Goal: Task Accomplishment & Management: Manage account settings

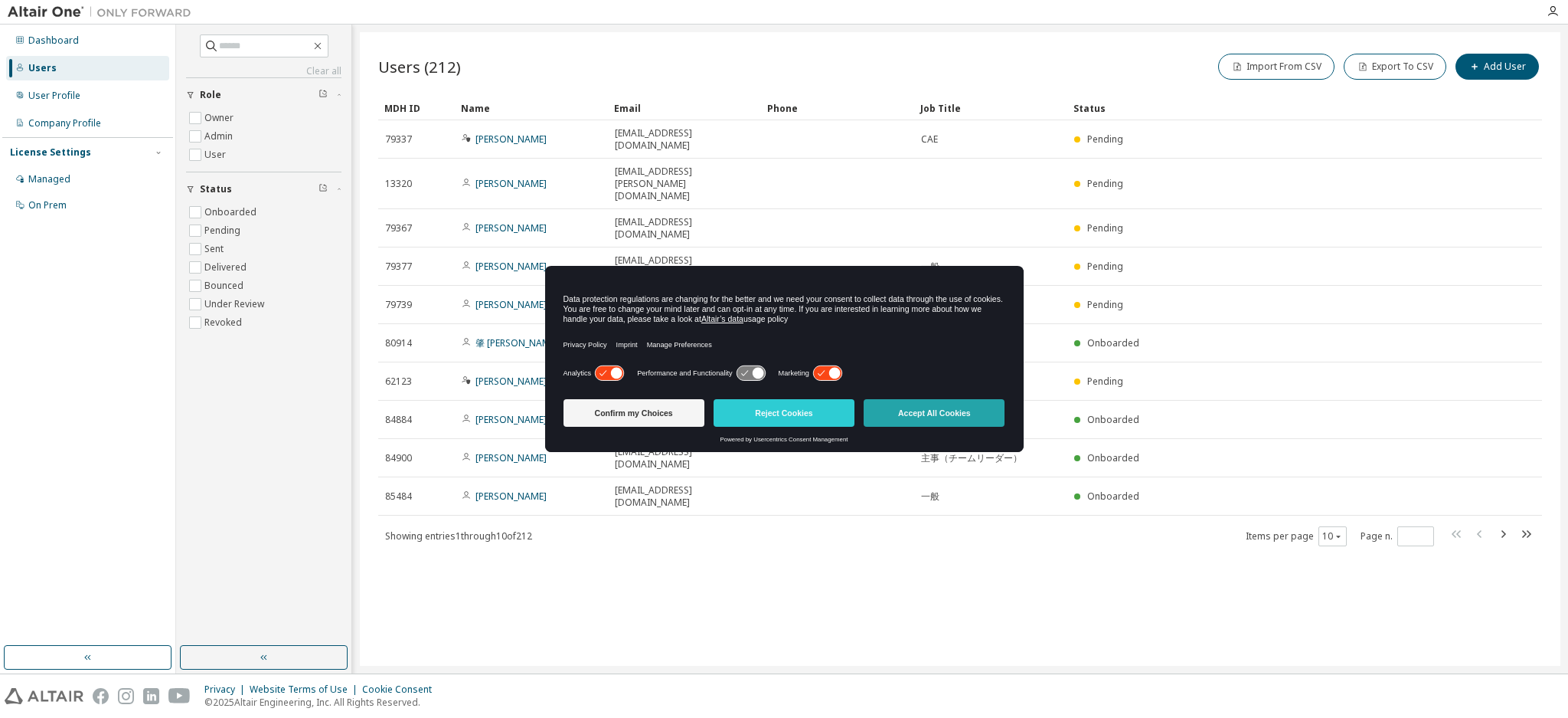
click at [922, 421] on button "Accept All Cookies" at bounding box center [934, 412] width 141 height 27
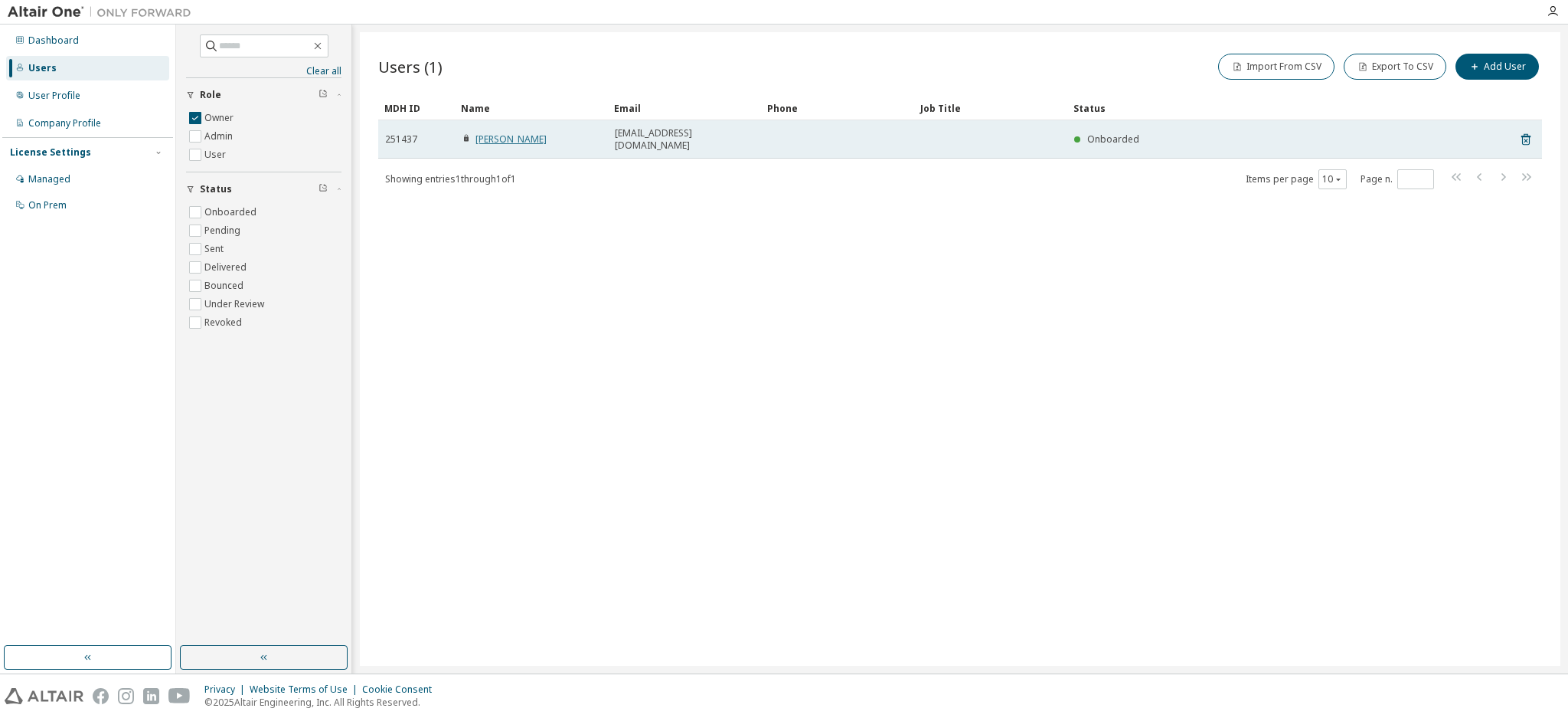
click at [496, 134] on link "Hina Miyazato" at bounding box center [510, 139] width 71 height 13
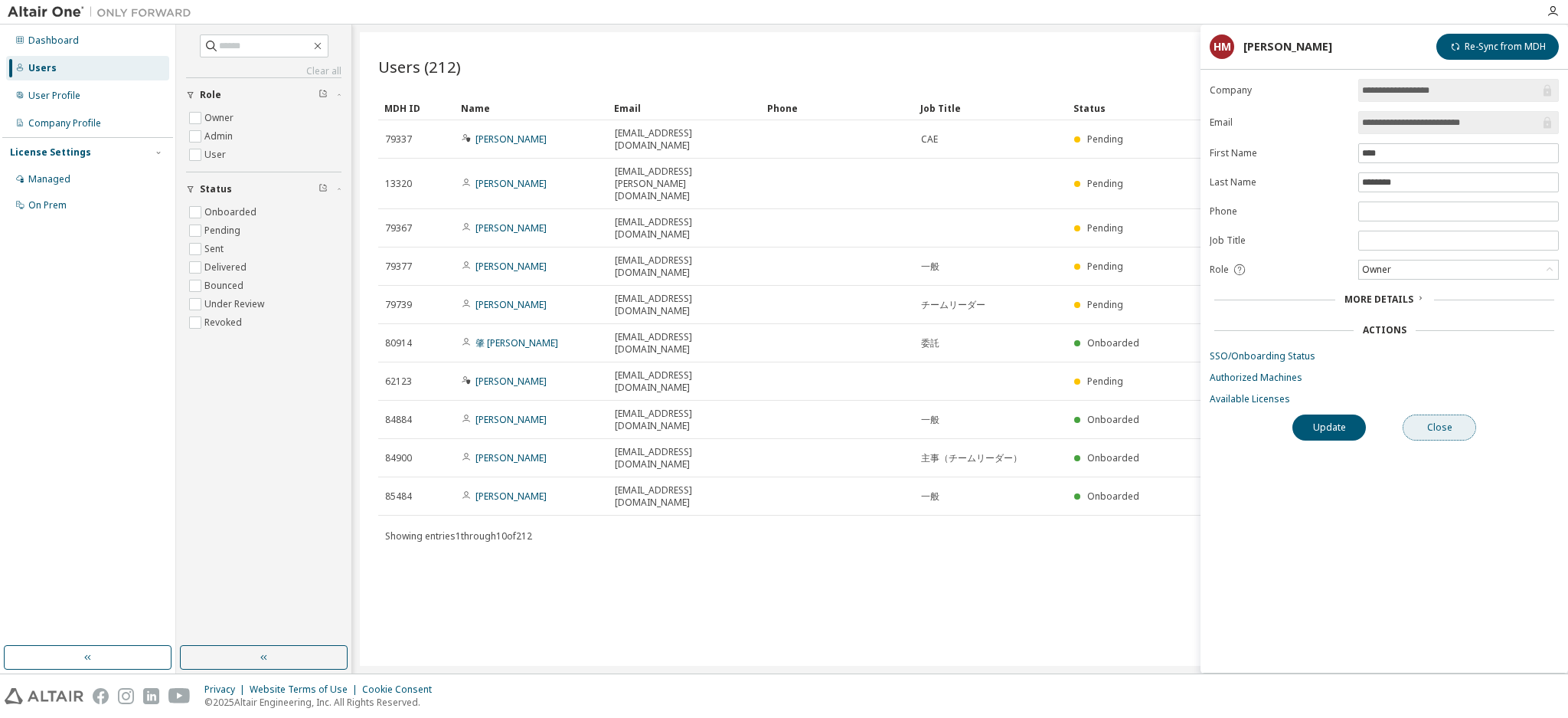
click at [1435, 421] on button "Close" at bounding box center [1439, 427] width 74 height 26
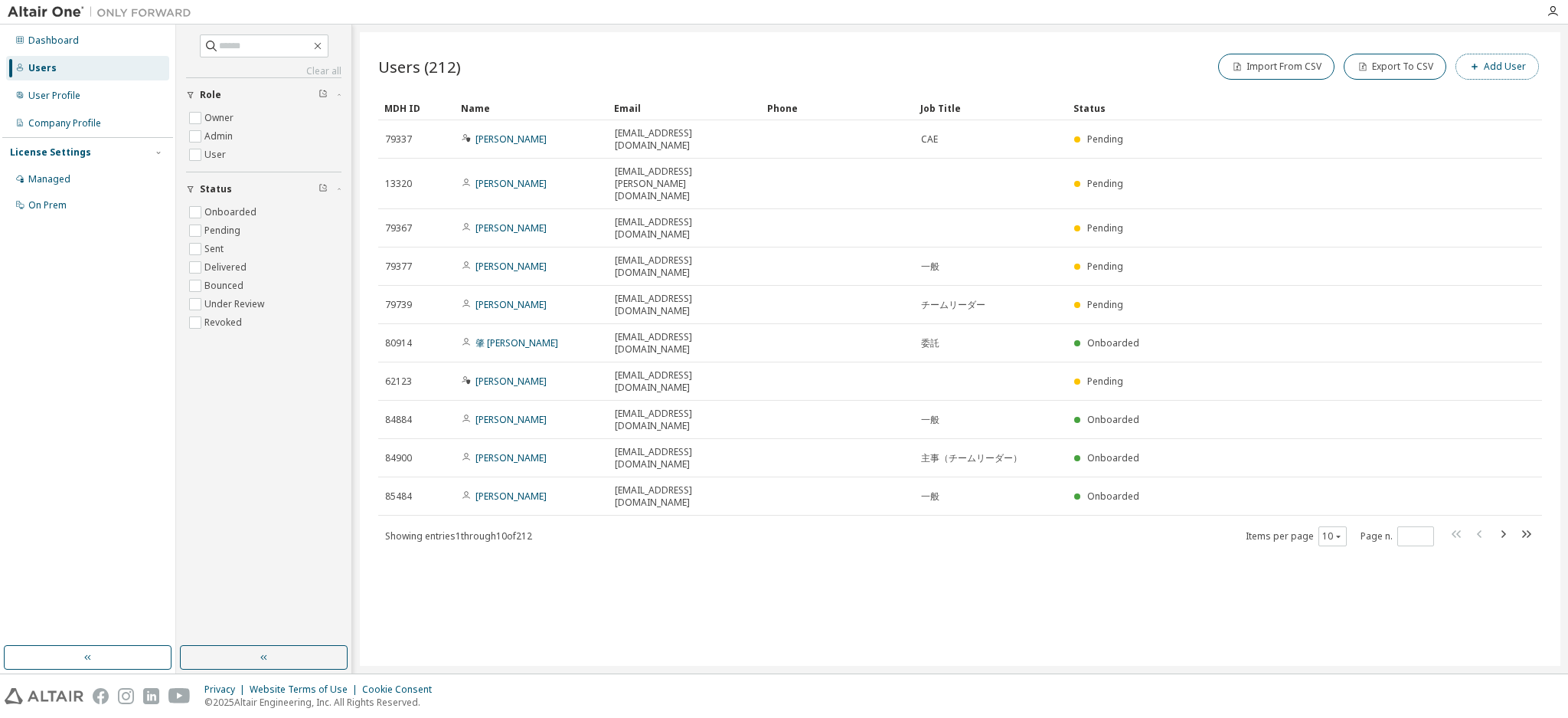
click at [1496, 60] on button "Add User" at bounding box center [1497, 66] width 83 height 26
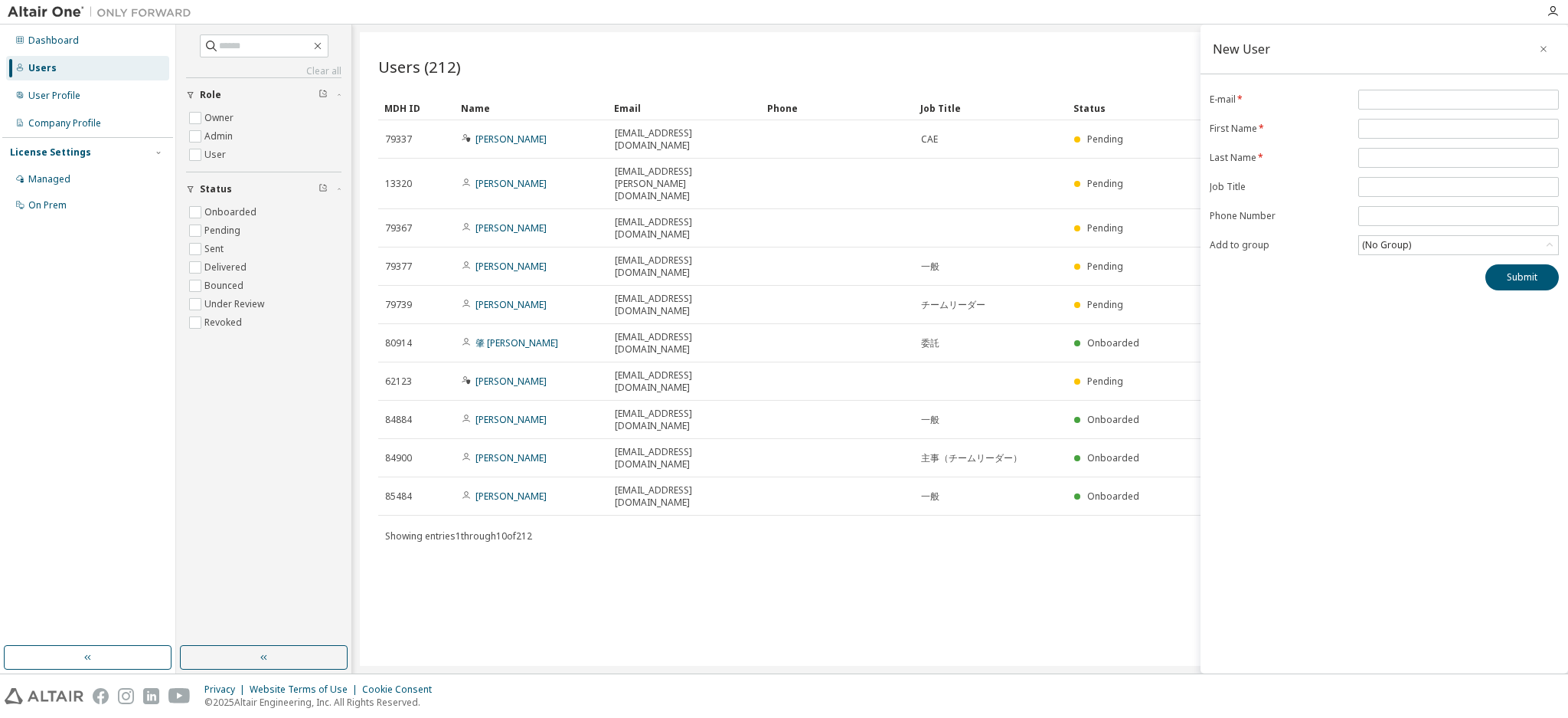
drag, startPoint x: 1360, startPoint y: 403, endPoint x: 1362, endPoint y: 388, distance: 15.1
click at [1361, 402] on div "New User E-mail * First Name * Last Name * Job Title Phone Number Add to group …" at bounding box center [1384, 348] width 368 height 649
click at [1550, 49] on button "button" at bounding box center [1543, 49] width 24 height 24
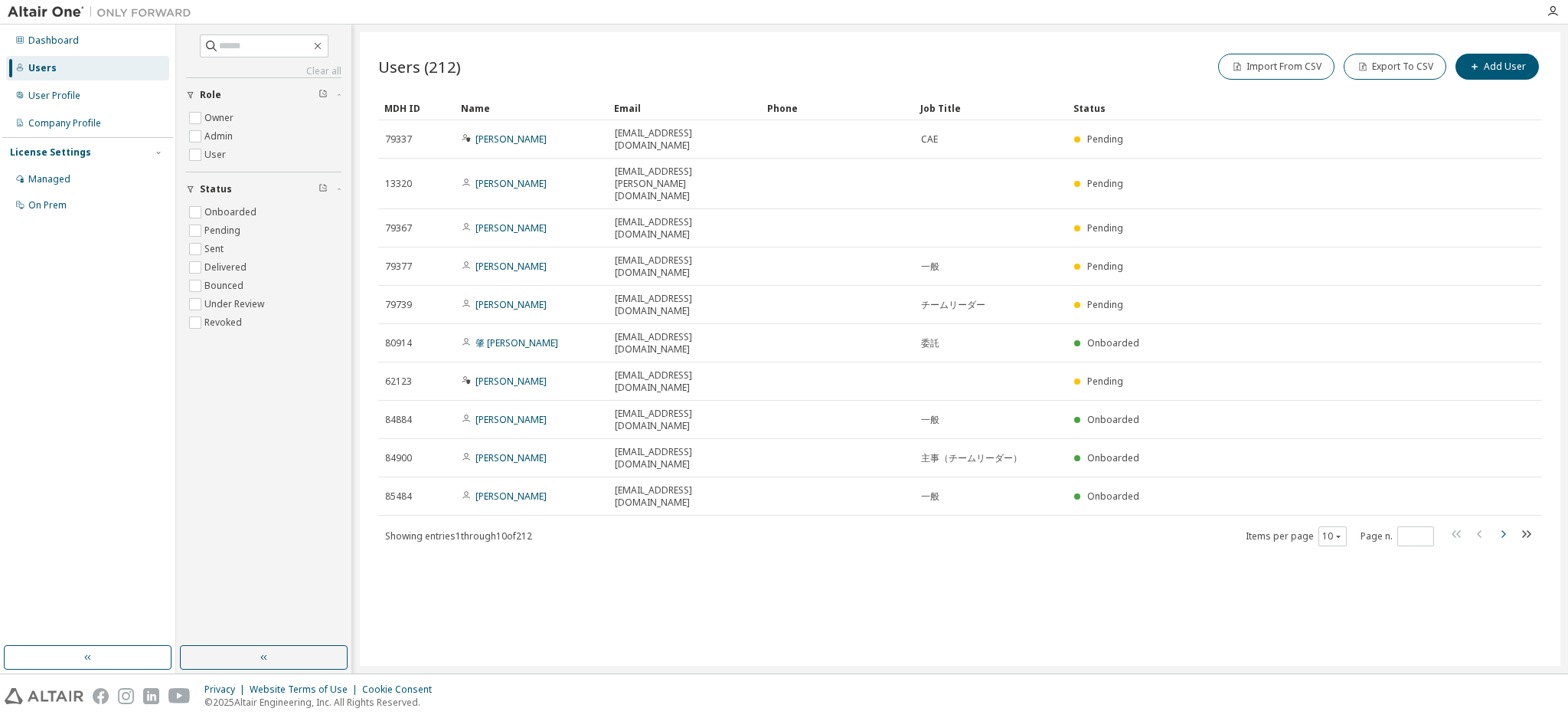
click at [1504, 525] on icon "button" at bounding box center [1502, 534] width 18 height 18
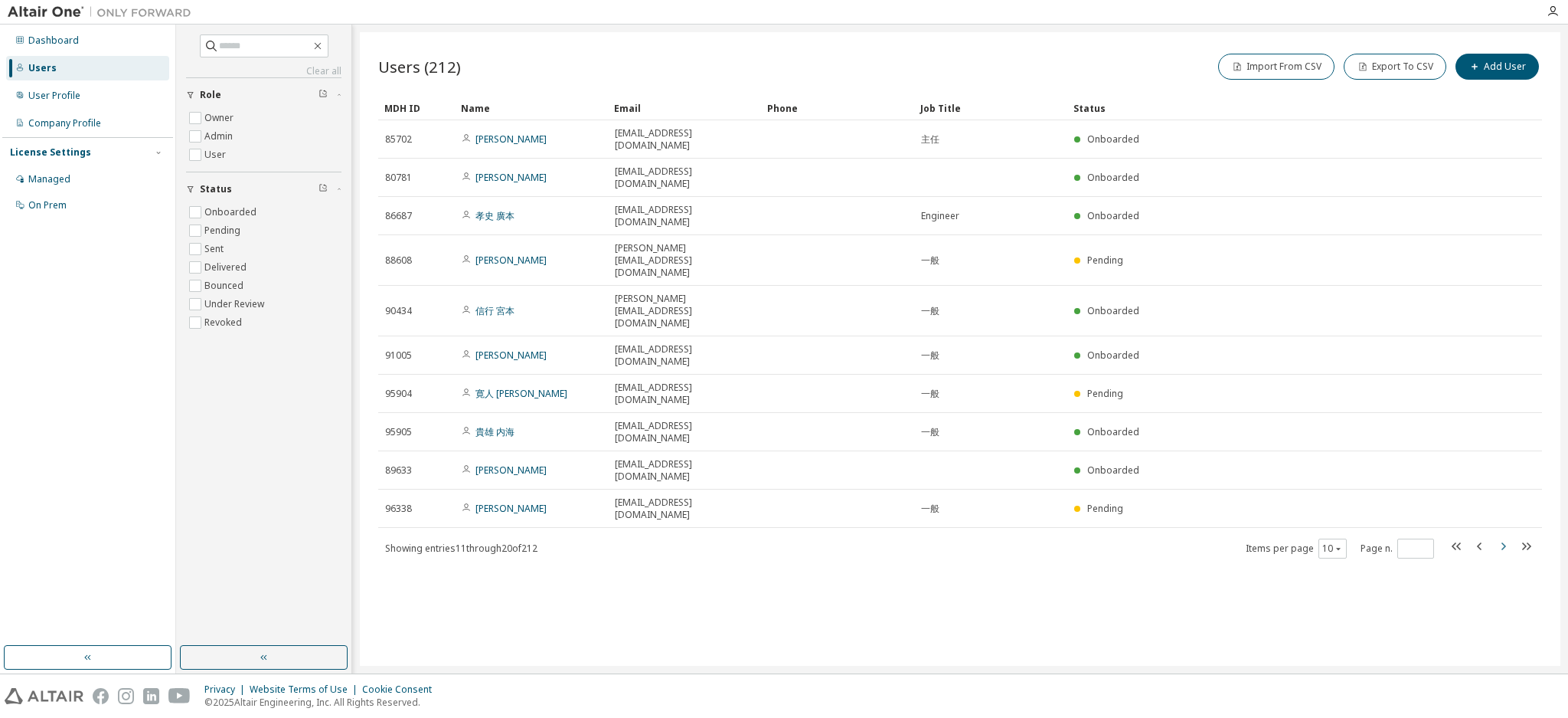
click at [1504, 542] on icon "button" at bounding box center [1503, 546] width 5 height 8
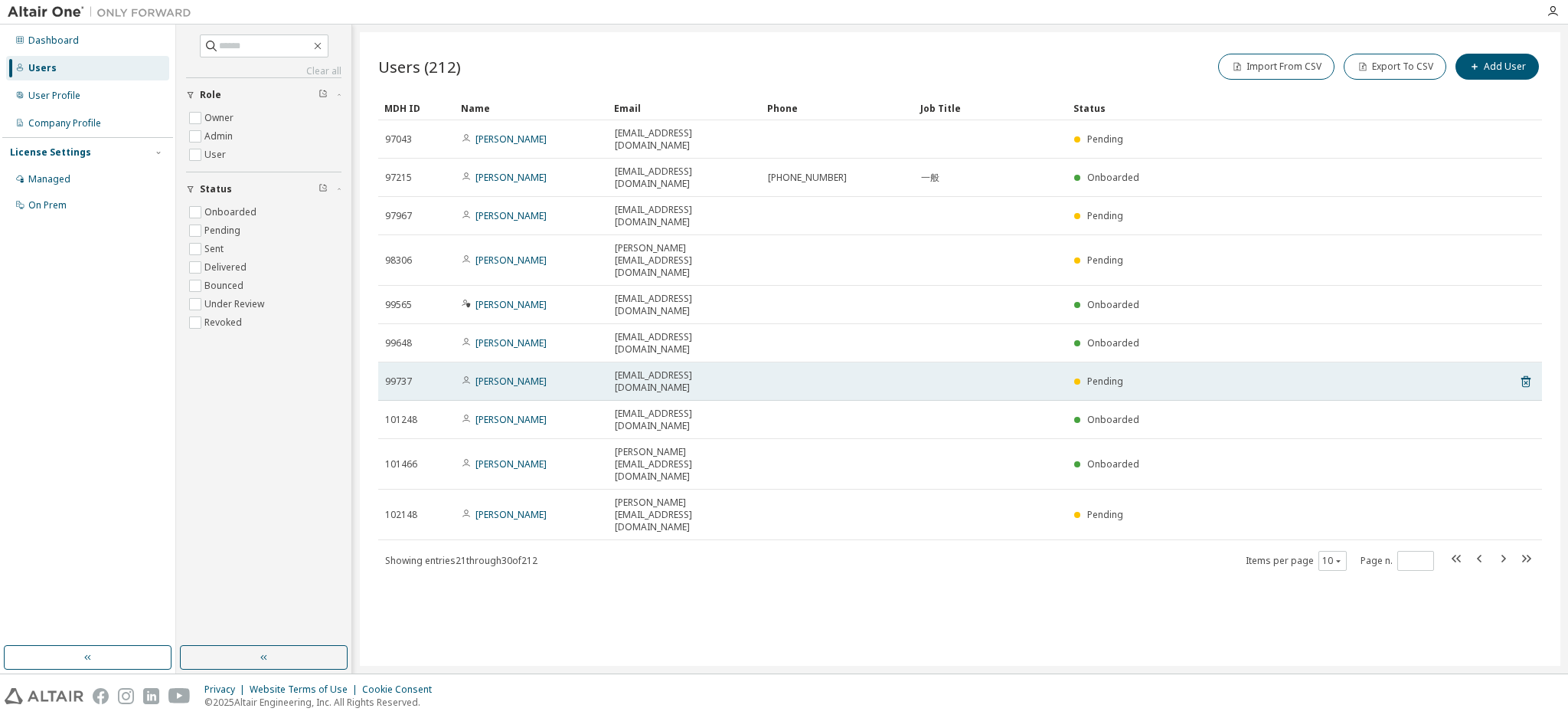
click at [957, 362] on td at bounding box center [991, 380] width 153 height 38
click at [1527, 376] on icon at bounding box center [1525, 382] width 9 height 12
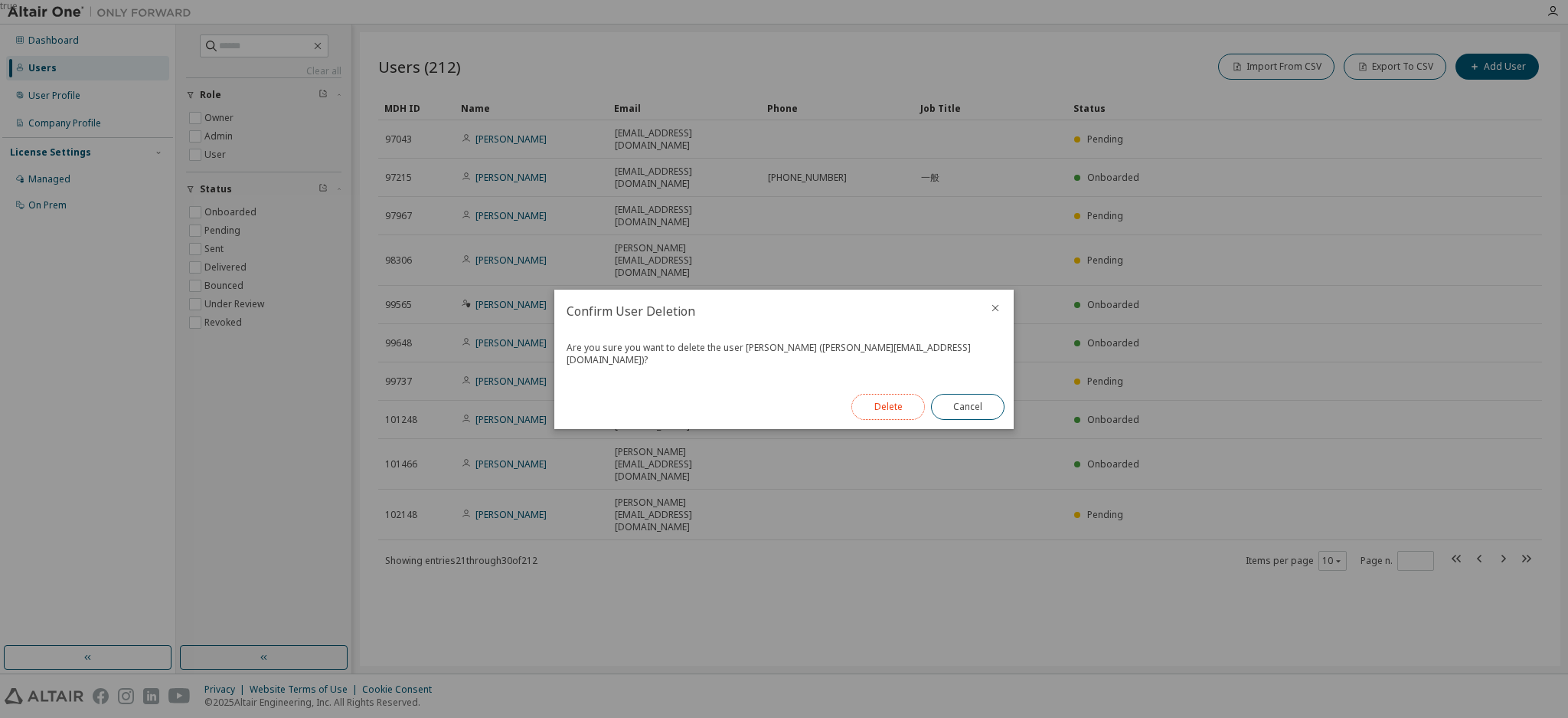
click at [885, 408] on button "Delete" at bounding box center [888, 407] width 74 height 26
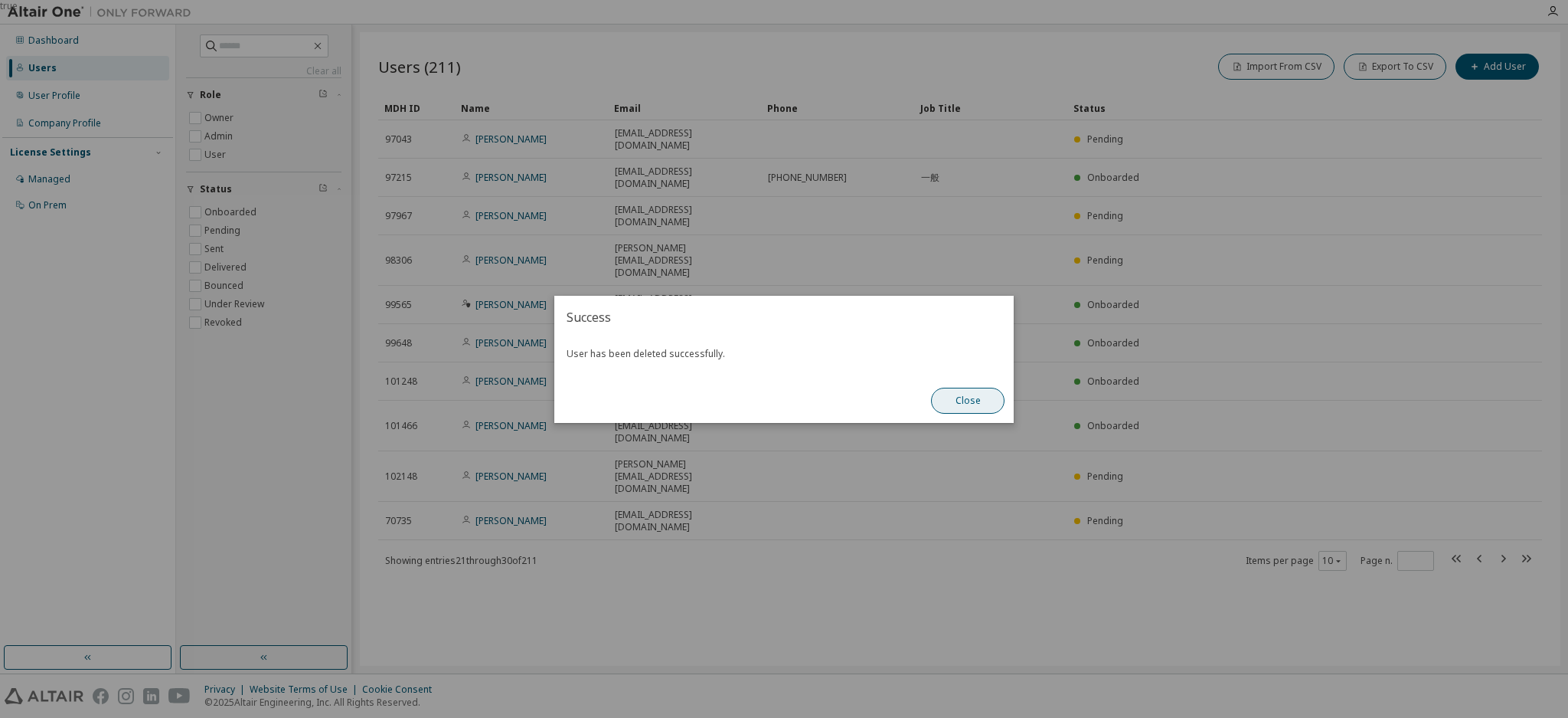
click at [959, 404] on button "Close" at bounding box center [968, 401] width 74 height 26
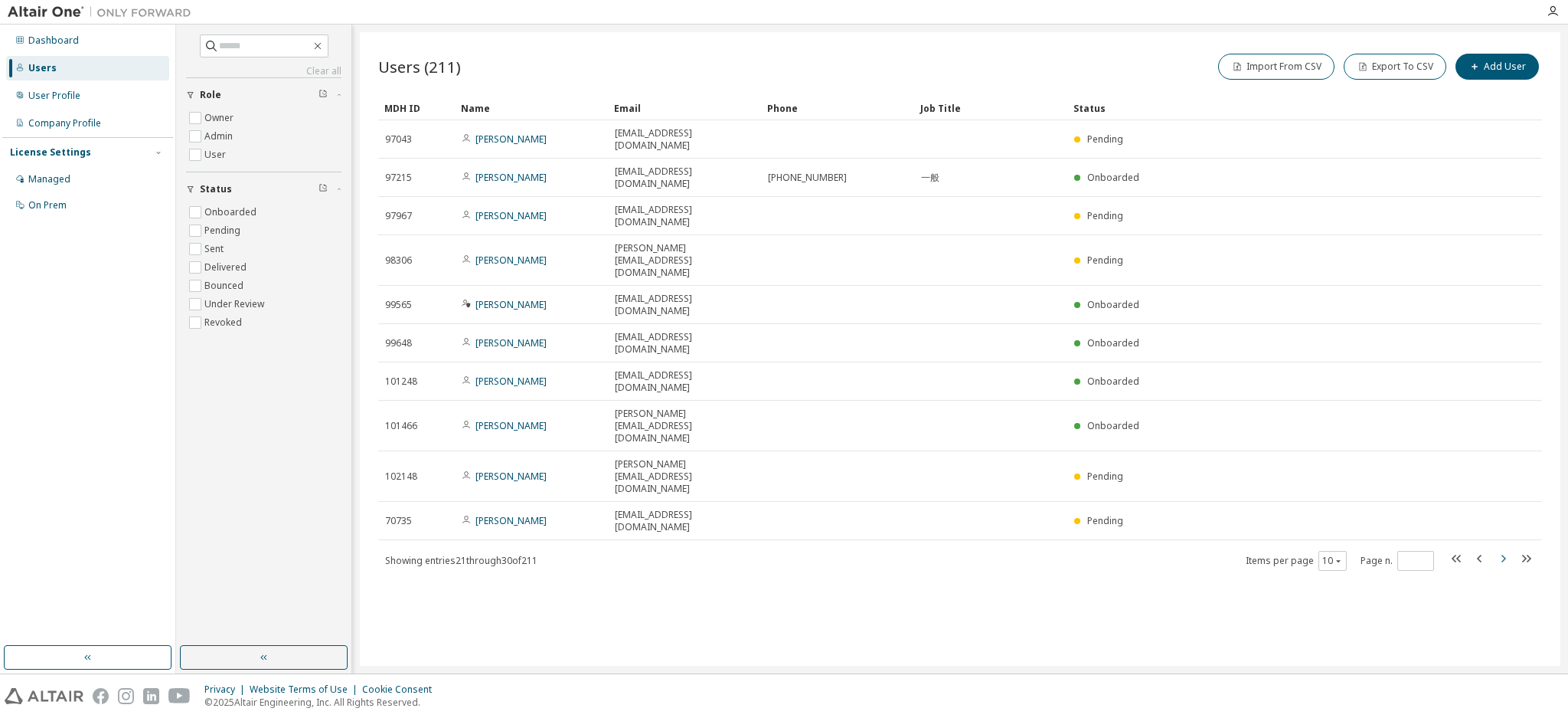
click at [1499, 549] on icon "button" at bounding box center [1502, 558] width 18 height 18
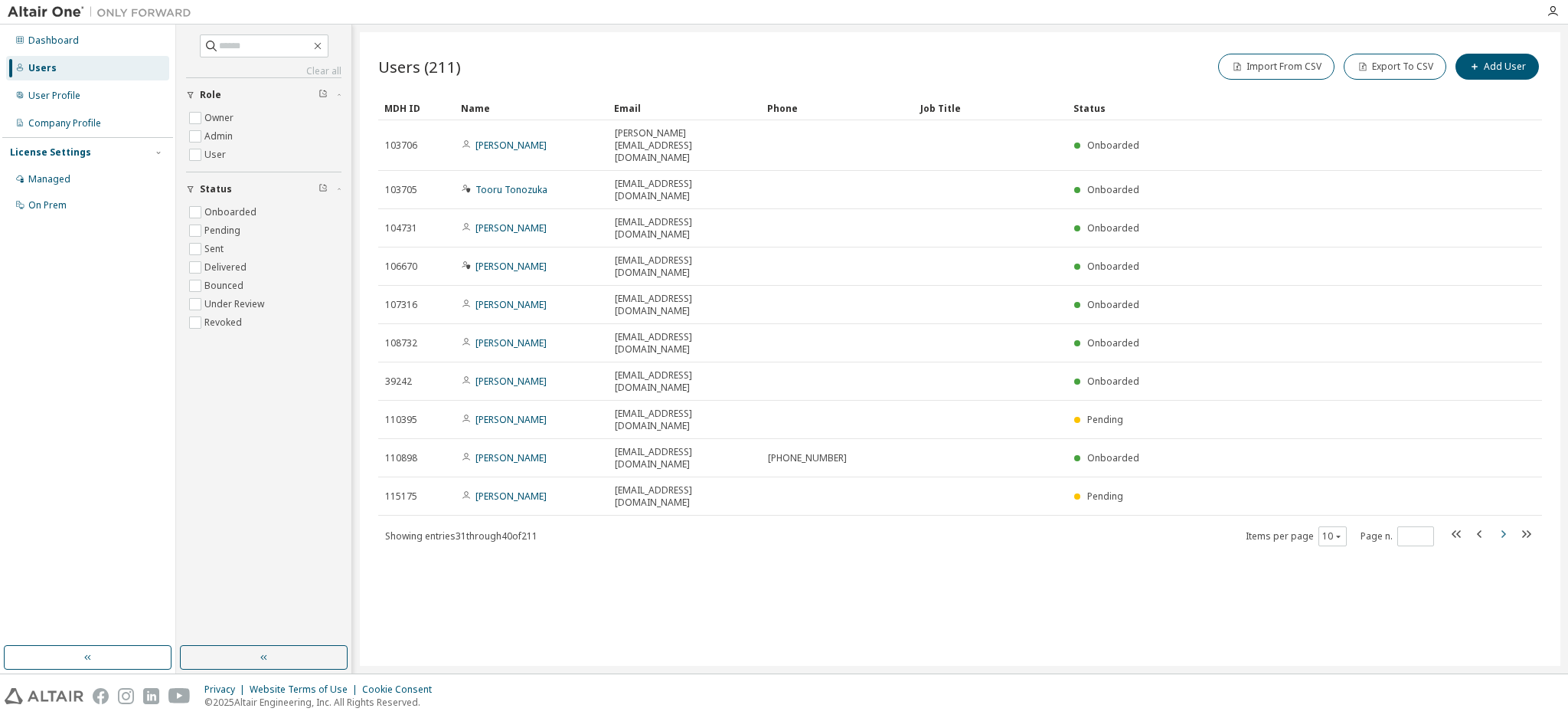
click at [1499, 525] on icon "button" at bounding box center [1502, 534] width 18 height 18
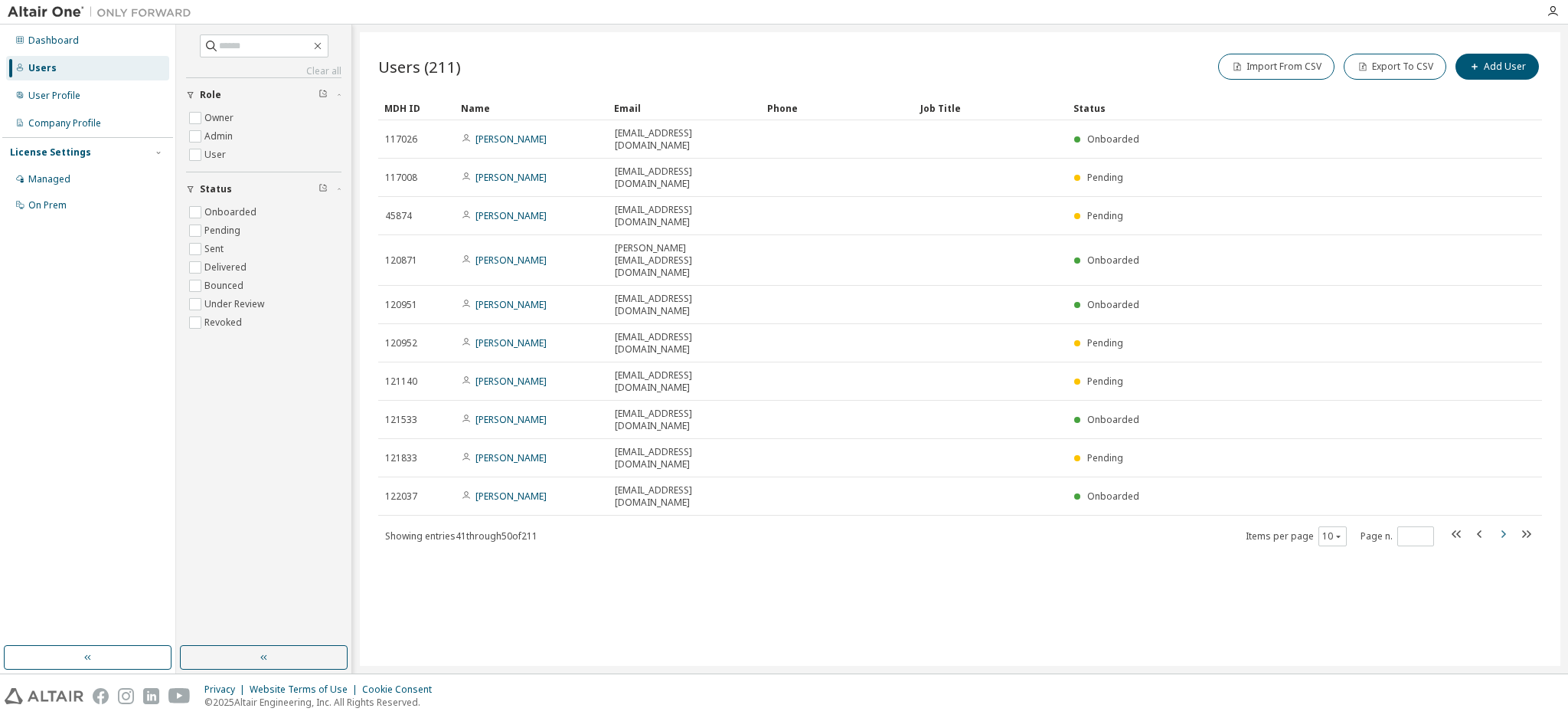
click at [1499, 525] on icon "button" at bounding box center [1502, 534] width 18 height 18
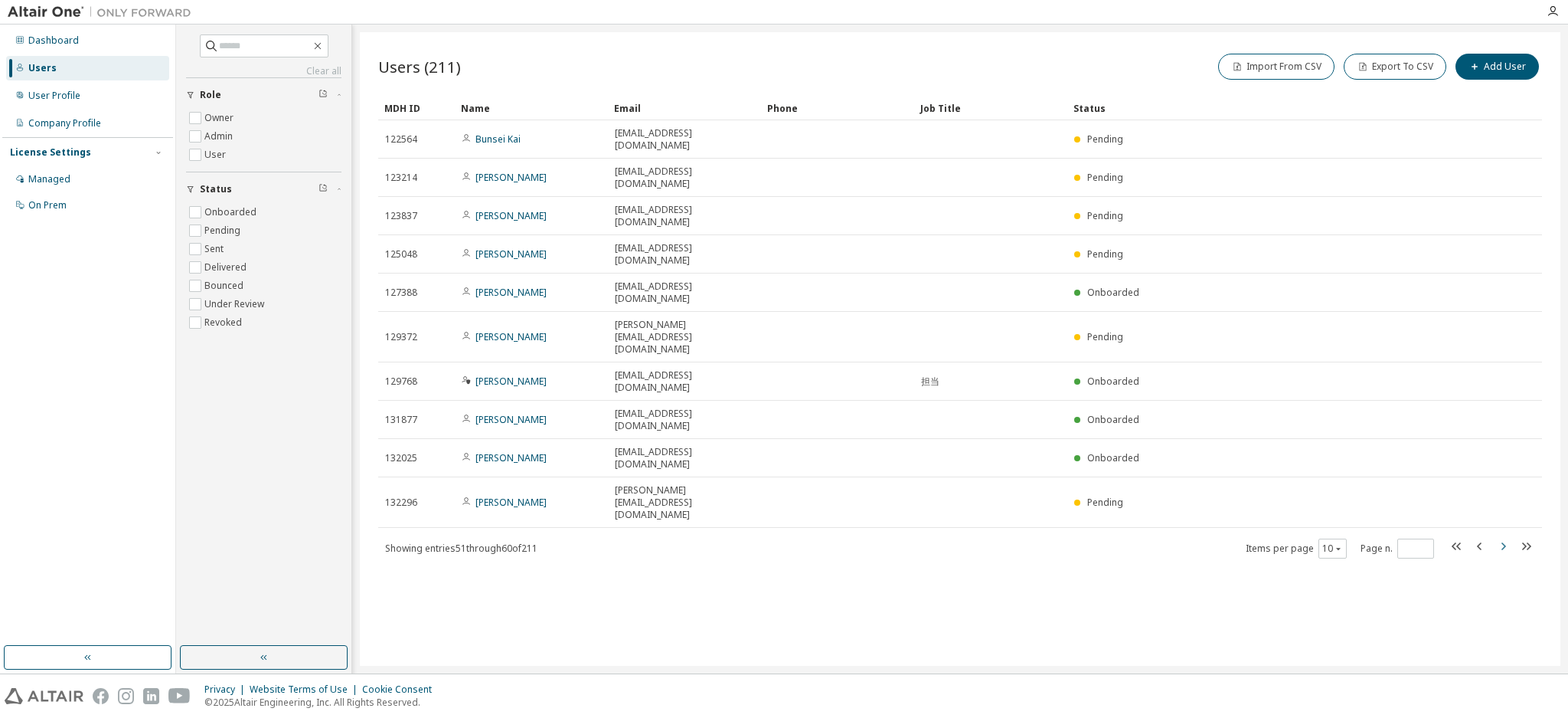
click at [1505, 537] on icon "button" at bounding box center [1502, 545] width 18 height 18
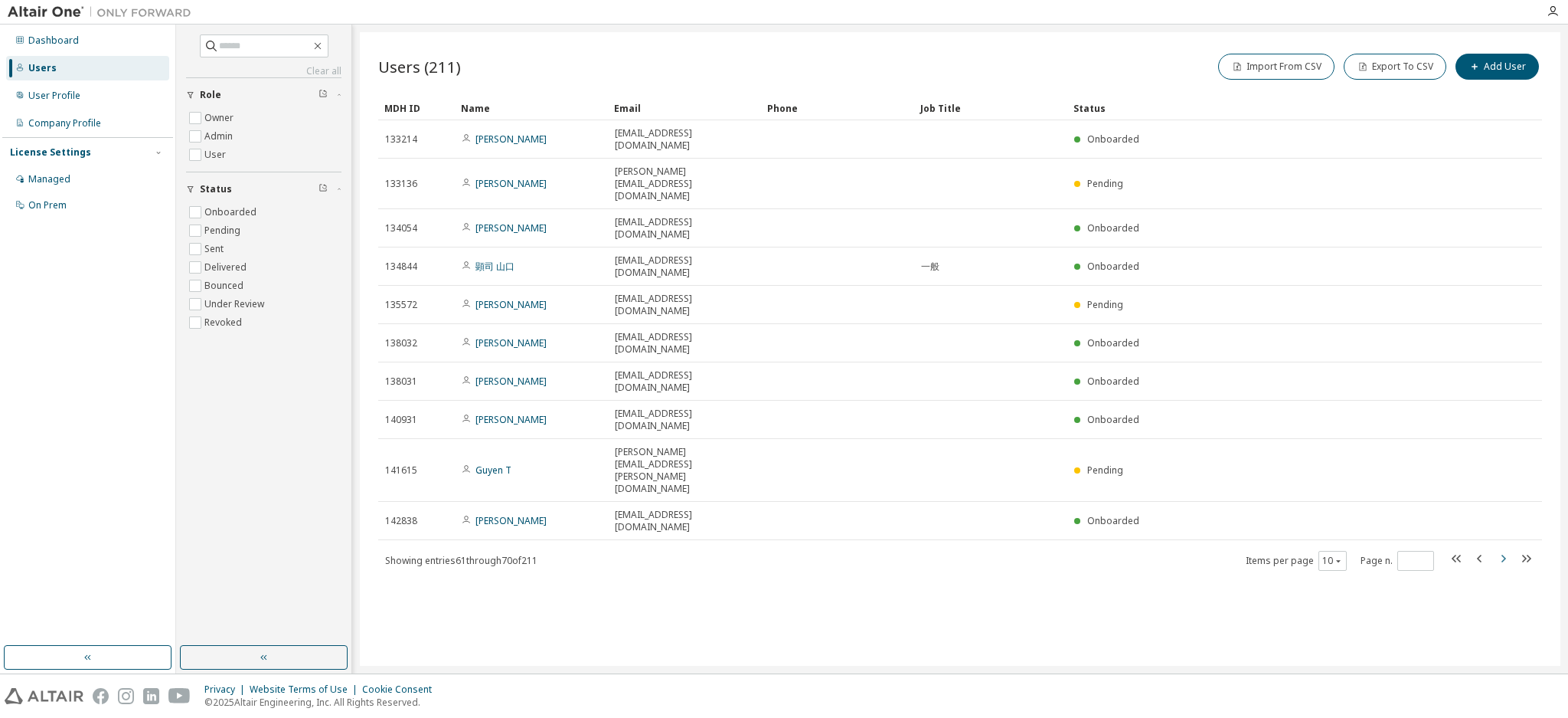
click at [1505, 549] on icon "button" at bounding box center [1502, 558] width 18 height 18
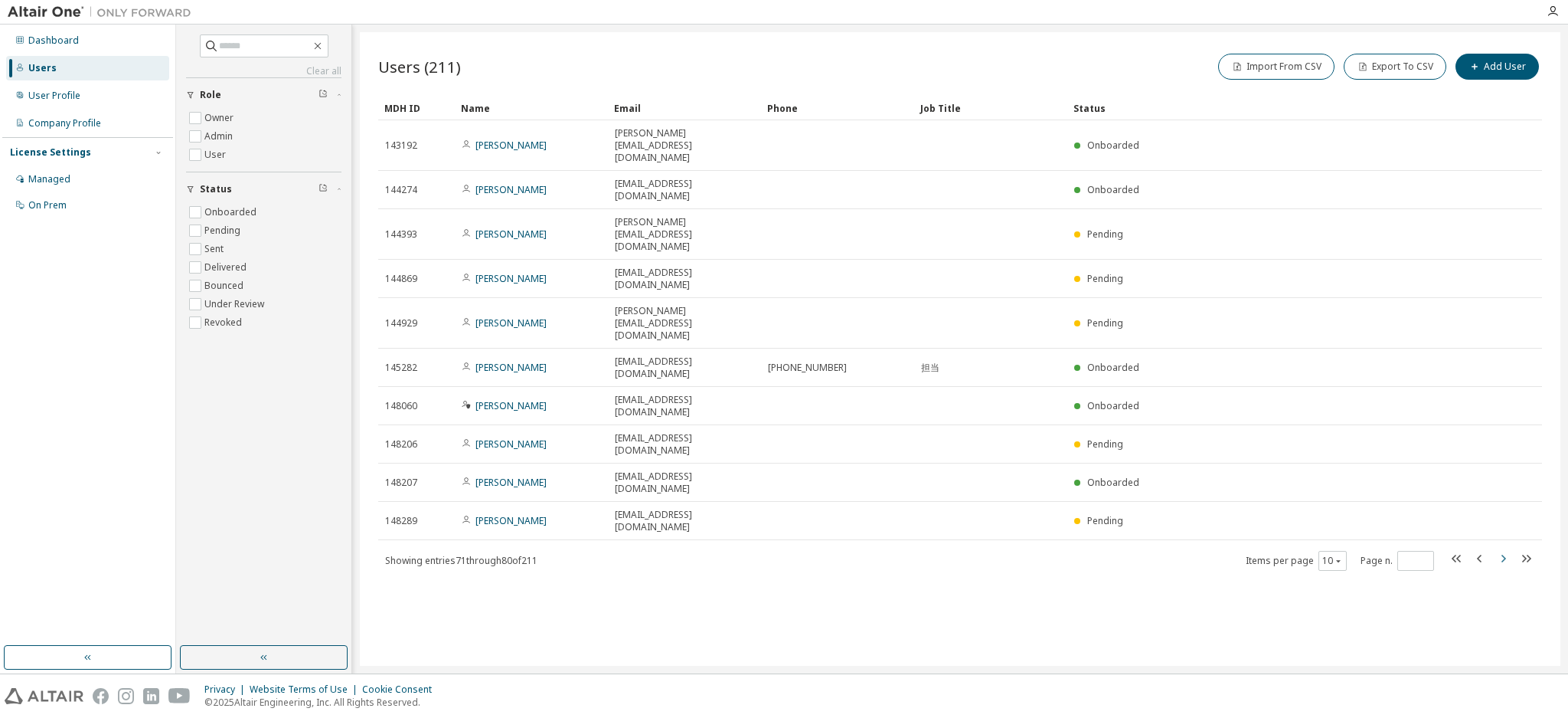
click at [1505, 549] on icon "button" at bounding box center [1502, 558] width 18 height 18
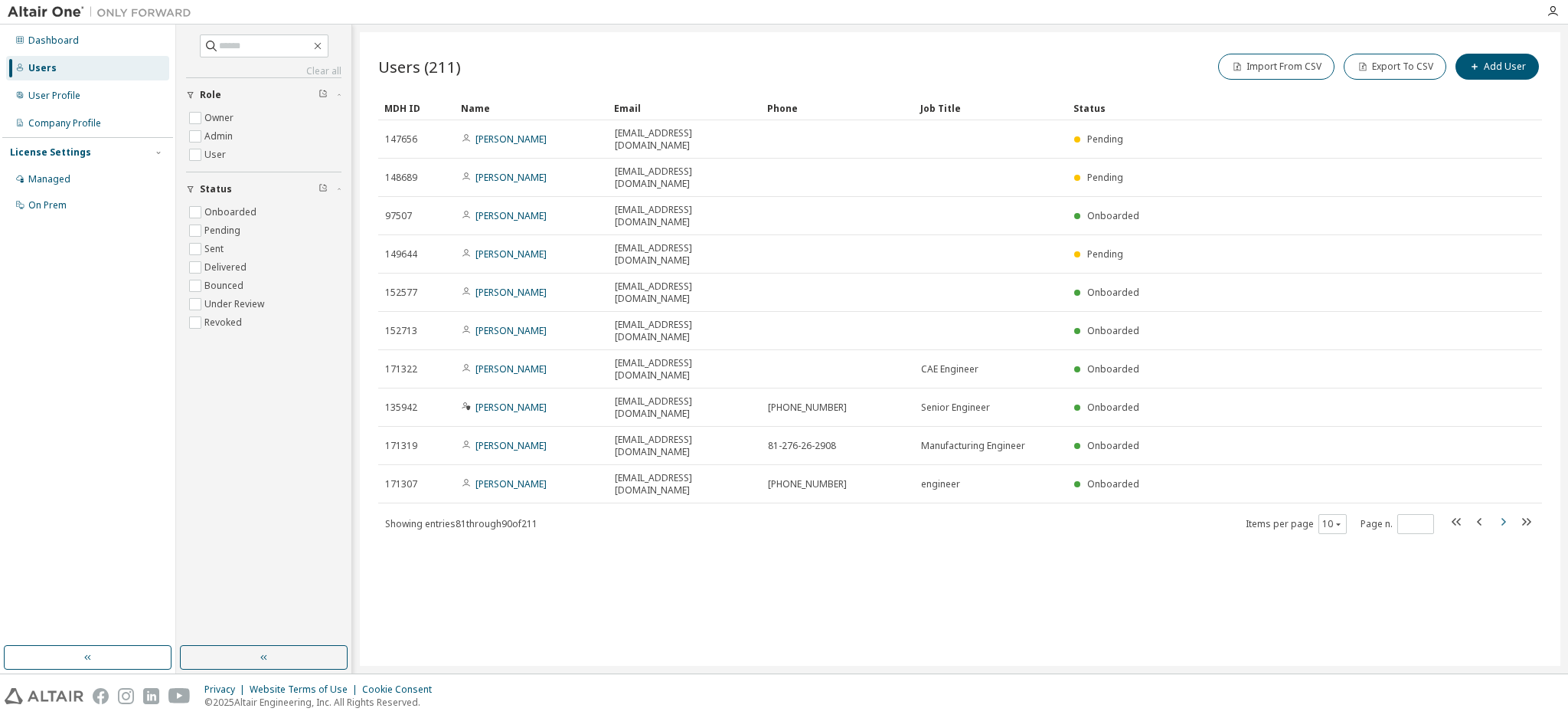
click at [1505, 512] on icon "button" at bounding box center [1502, 521] width 18 height 18
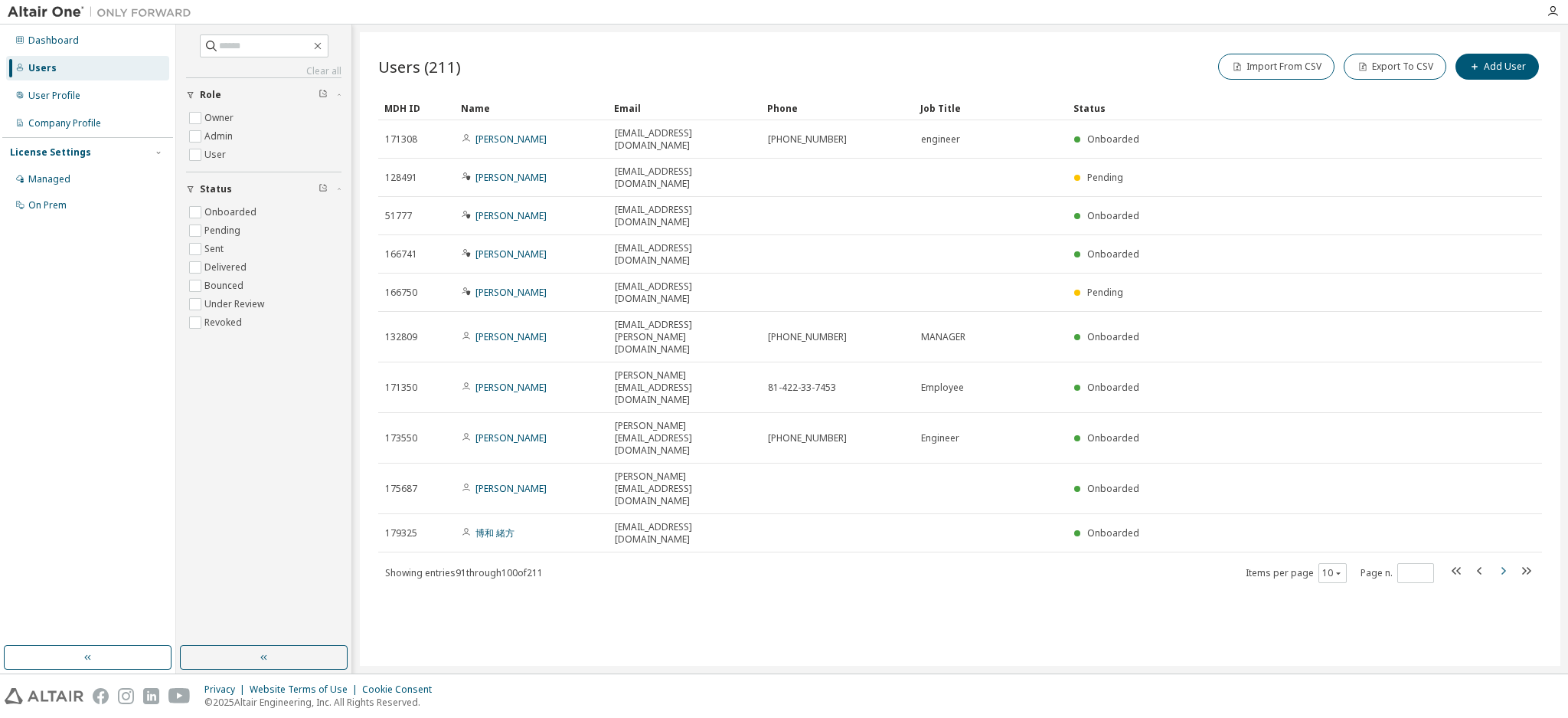
click at [1503, 562] on icon "button" at bounding box center [1502, 571] width 18 height 18
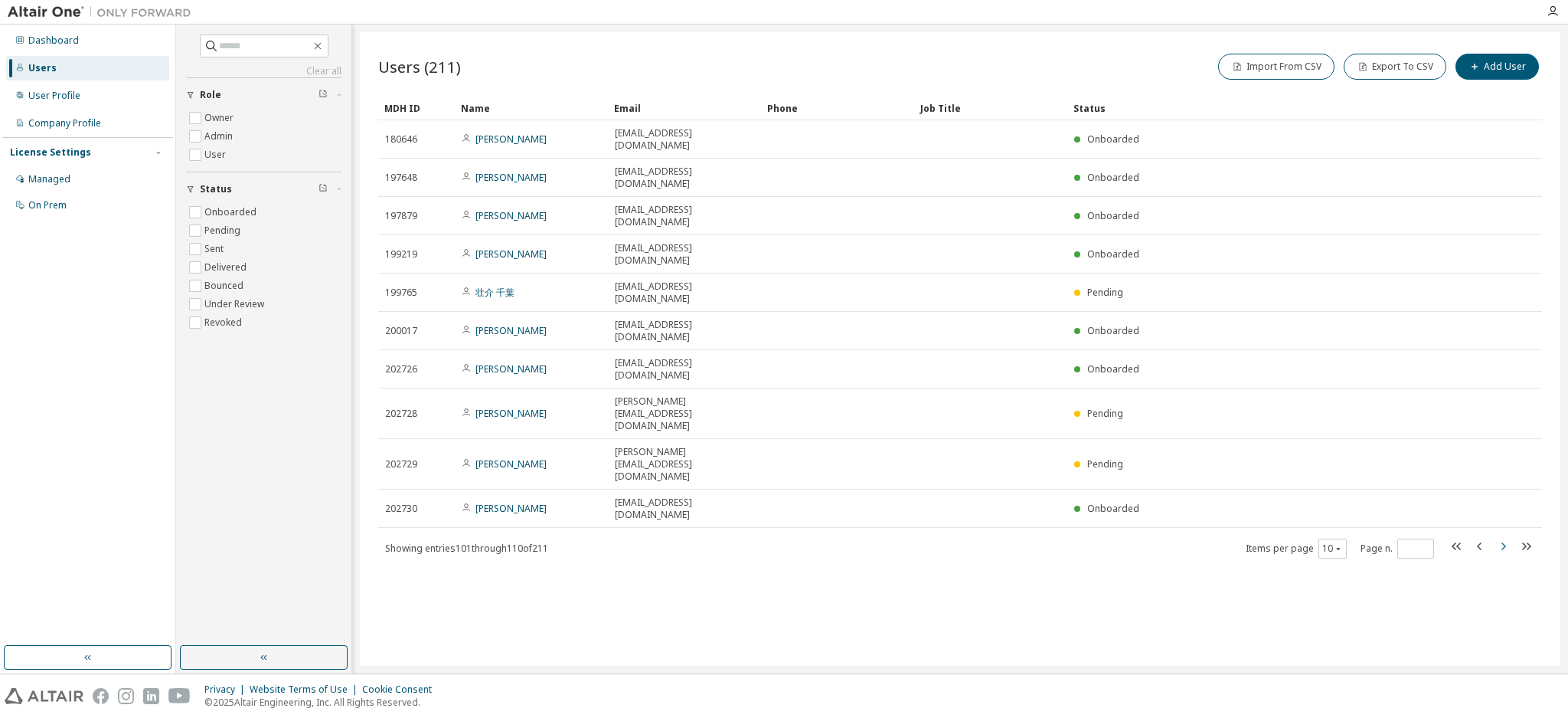
click at [1503, 537] on icon "button" at bounding box center [1502, 545] width 18 height 18
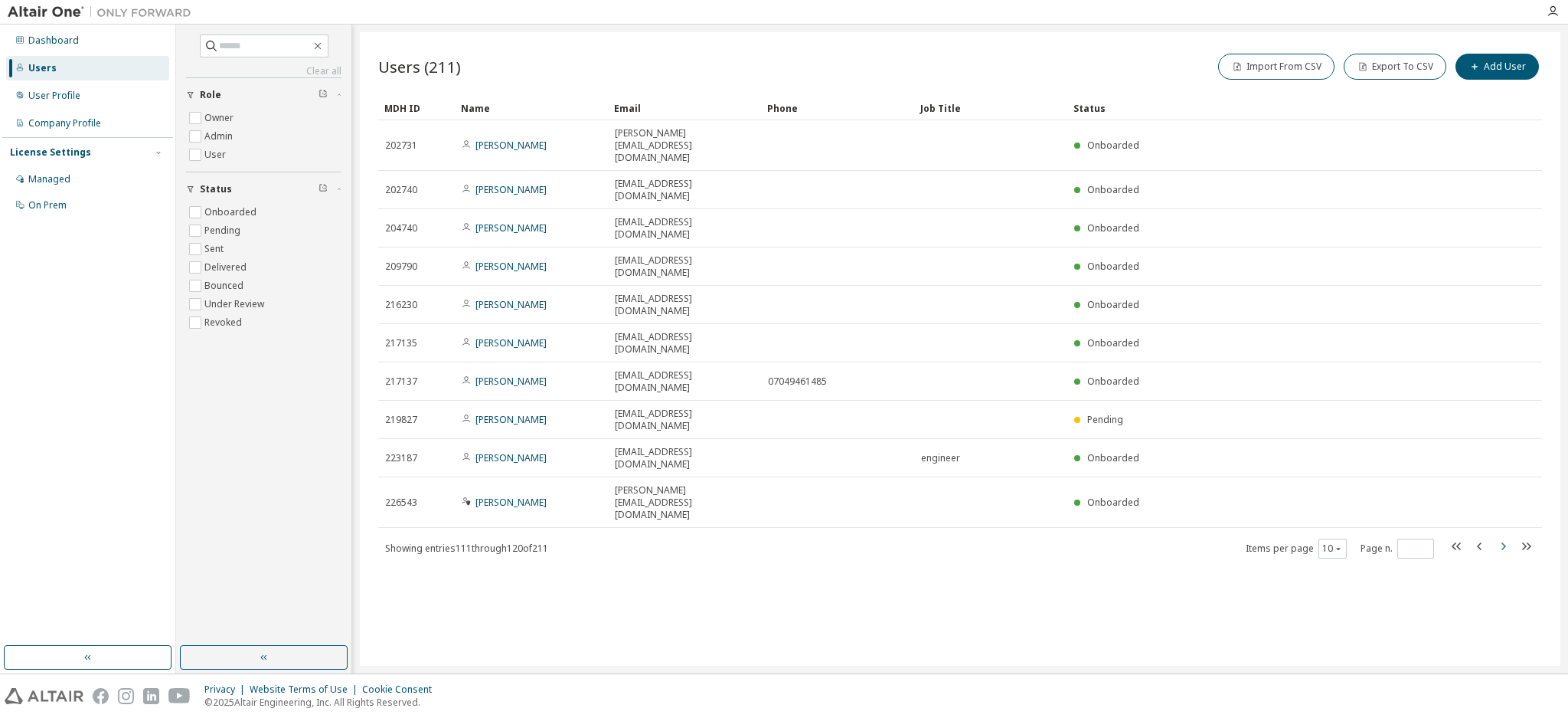
click at [1503, 537] on icon "button" at bounding box center [1502, 545] width 18 height 18
click at [1503, 525] on icon "button" at bounding box center [1502, 534] width 18 height 18
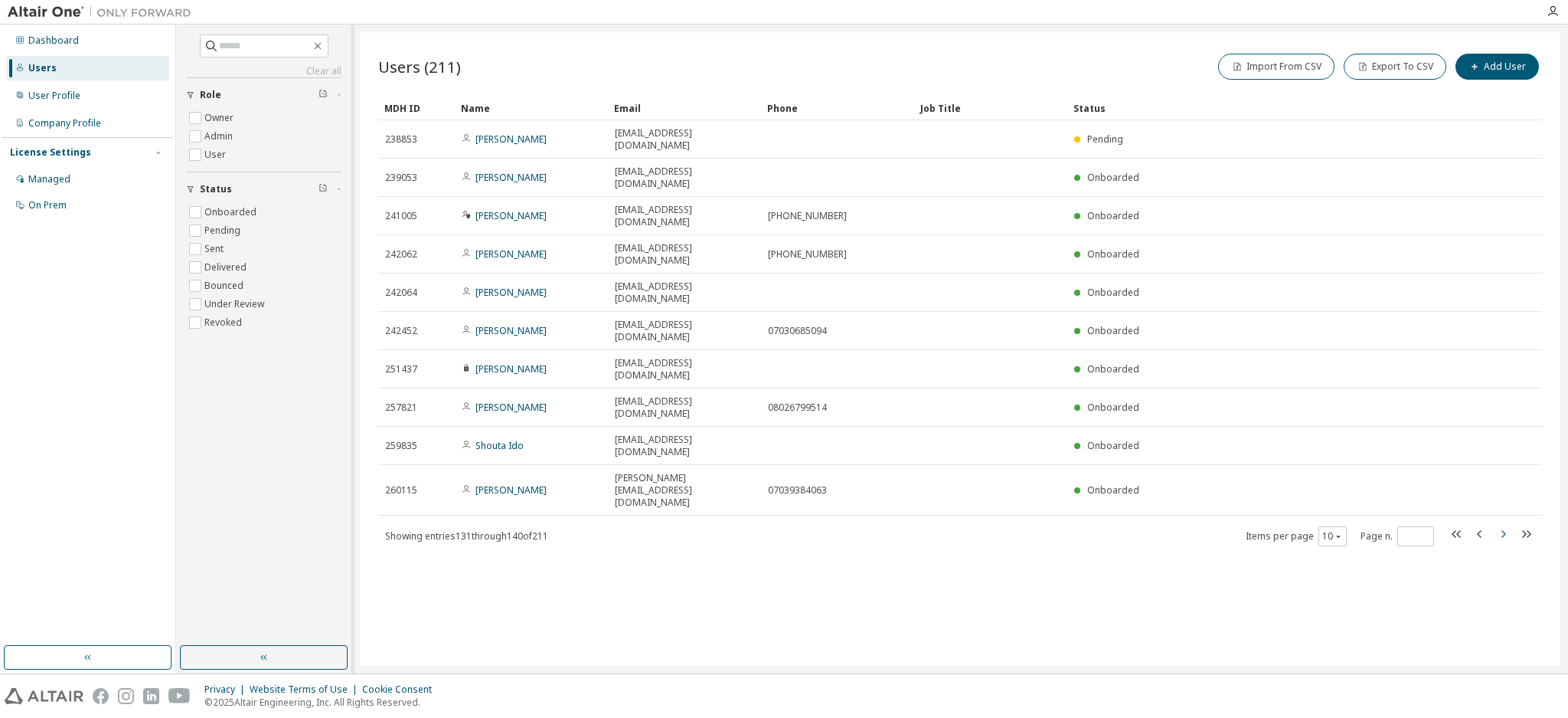
click at [1503, 525] on icon "button" at bounding box center [1502, 534] width 18 height 18
type input "**"
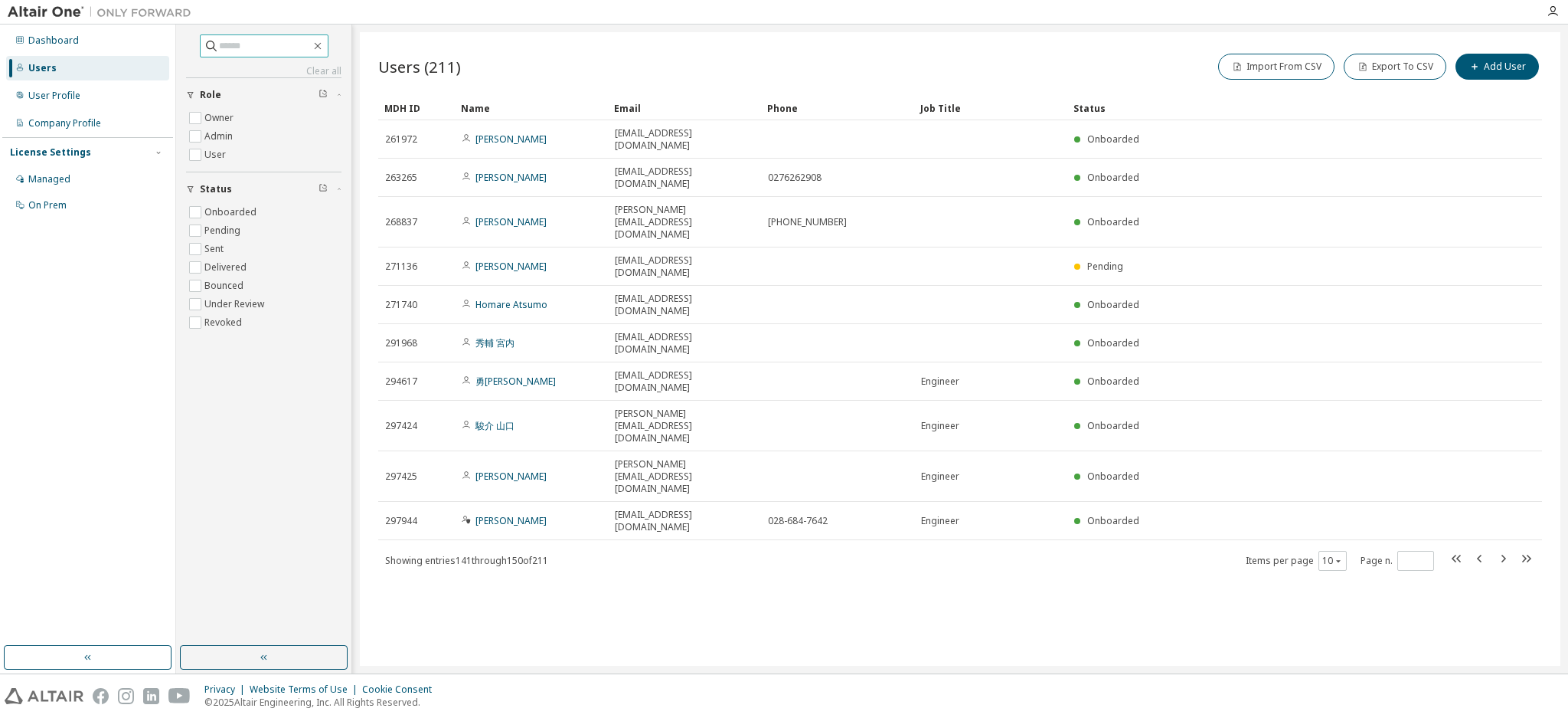
click at [245, 43] on input "text" at bounding box center [265, 46] width 92 height 16
type input "******"
type input "*"
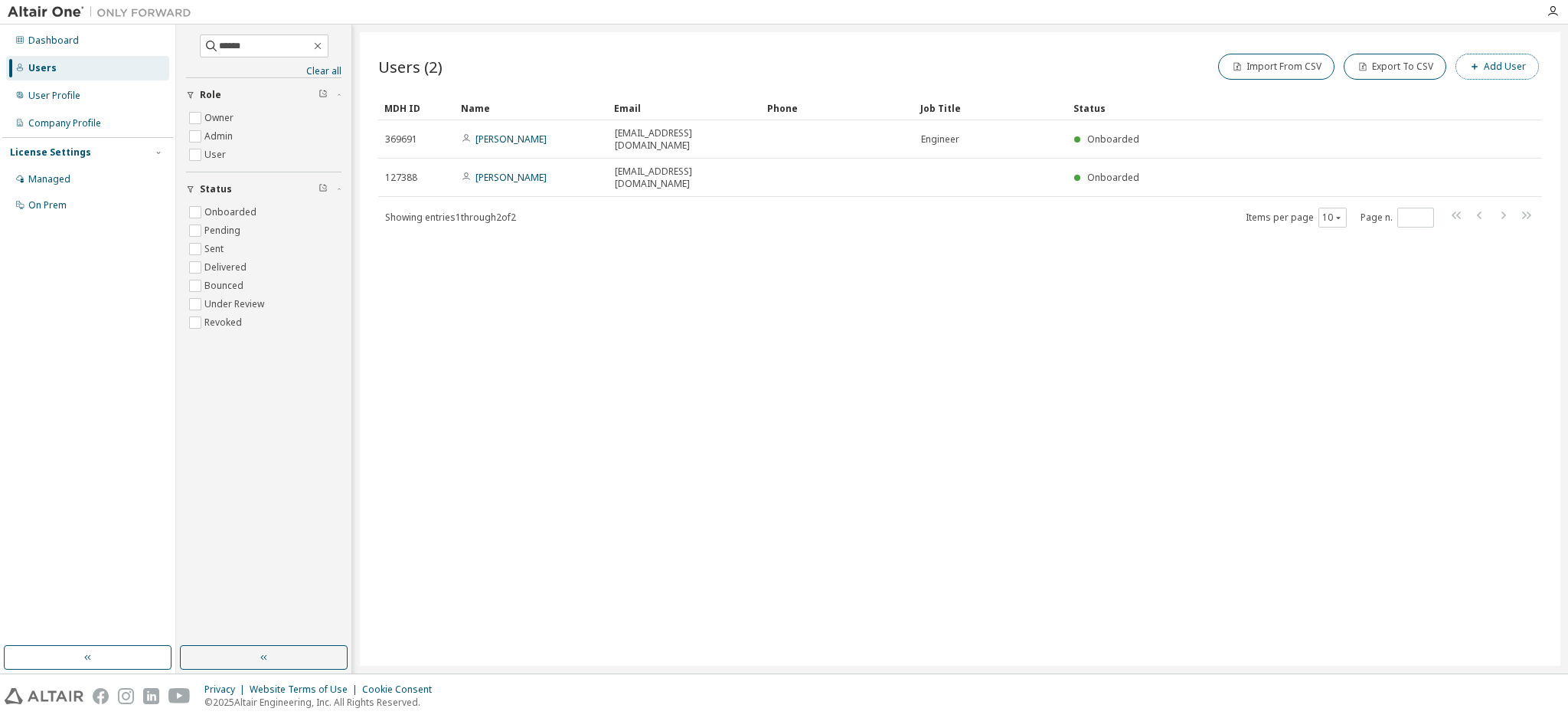
click at [1516, 64] on button "Add User" at bounding box center [1497, 66] width 83 height 26
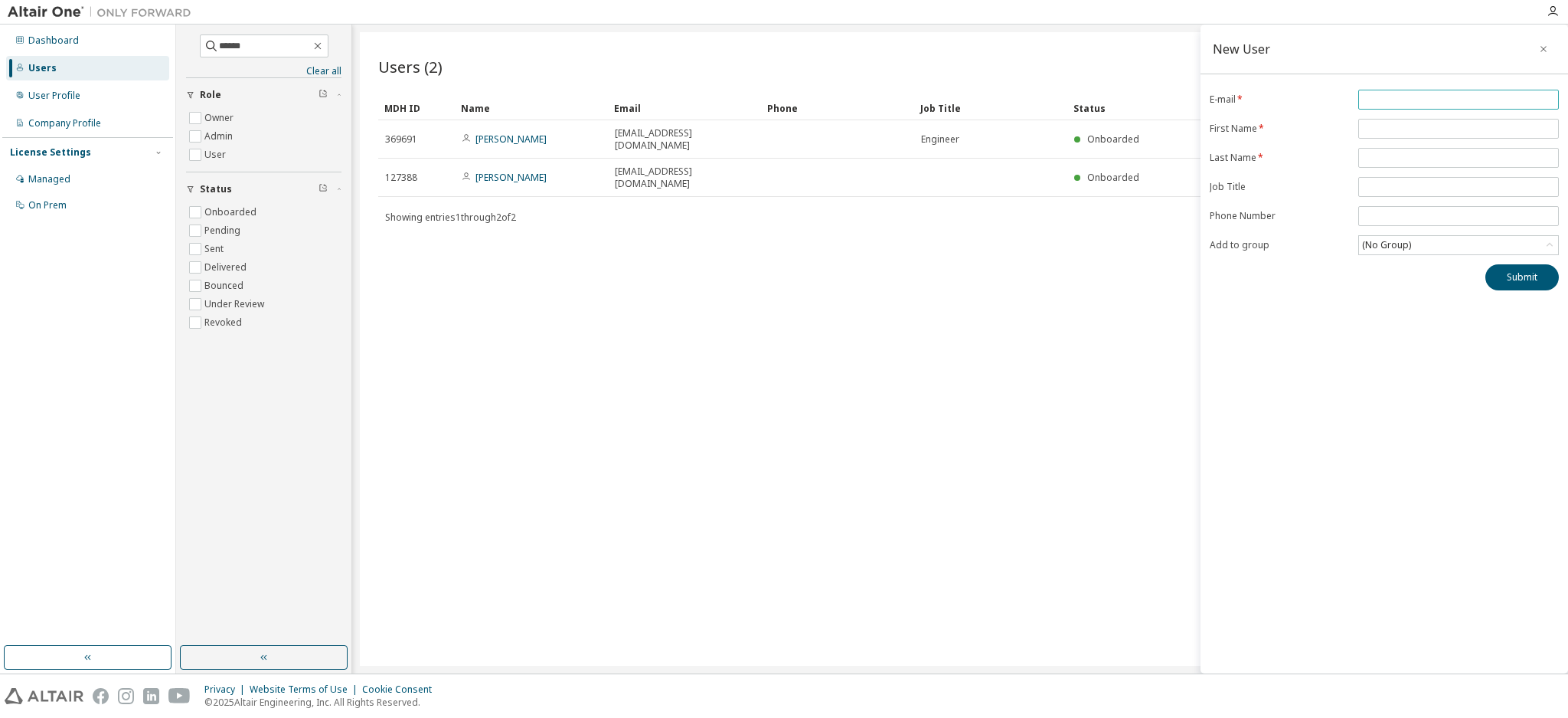
click at [1392, 102] on input "email" at bounding box center [1458, 99] width 193 height 13
type input "**********"
click at [1399, 127] on input "text" at bounding box center [1458, 128] width 193 height 13
type input "*******"
type input "******"
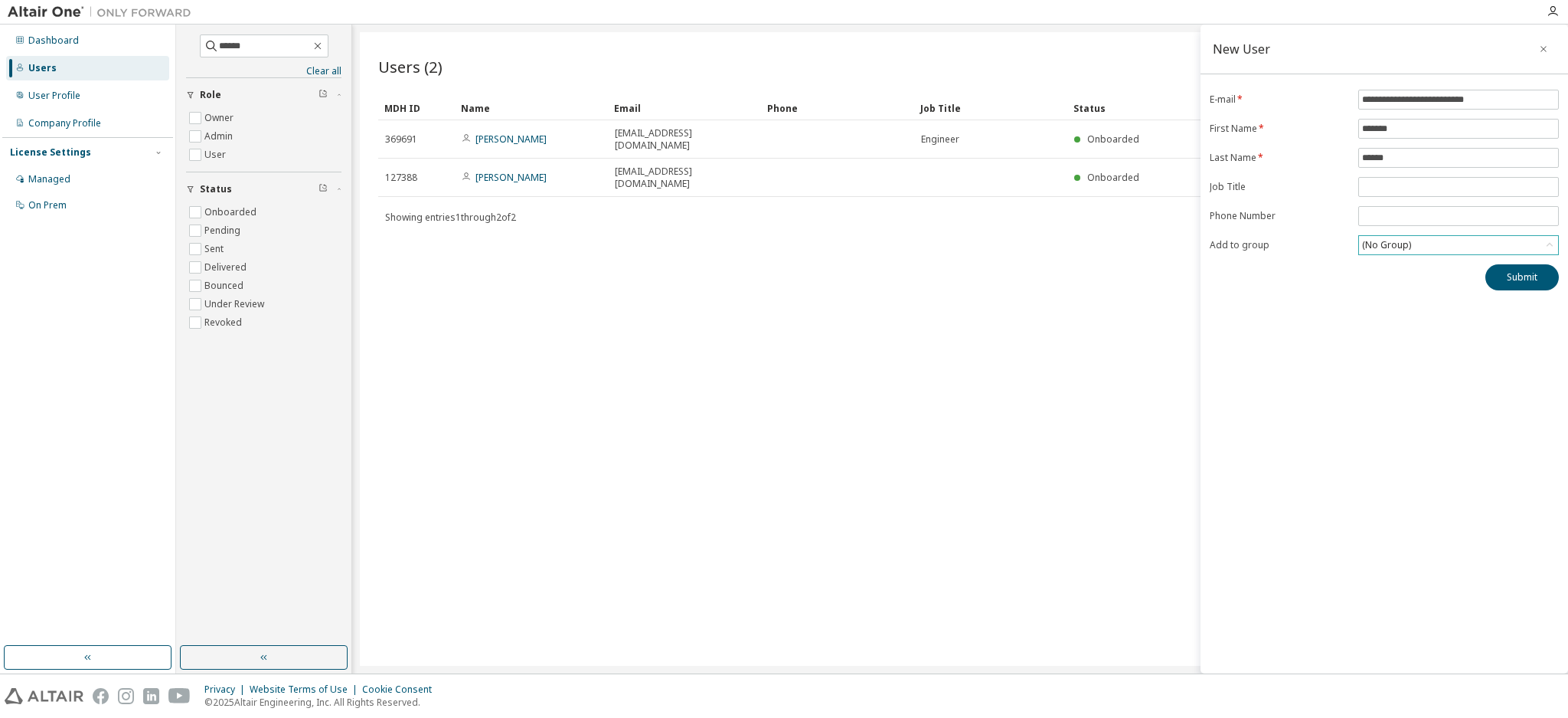
click at [1452, 245] on div "(No Group)" at bounding box center [1457, 245] width 199 height 18
click at [1360, 442] on div "**********" at bounding box center [1384, 348] width 368 height 649
click at [1524, 270] on button "Submit" at bounding box center [1522, 277] width 74 height 26
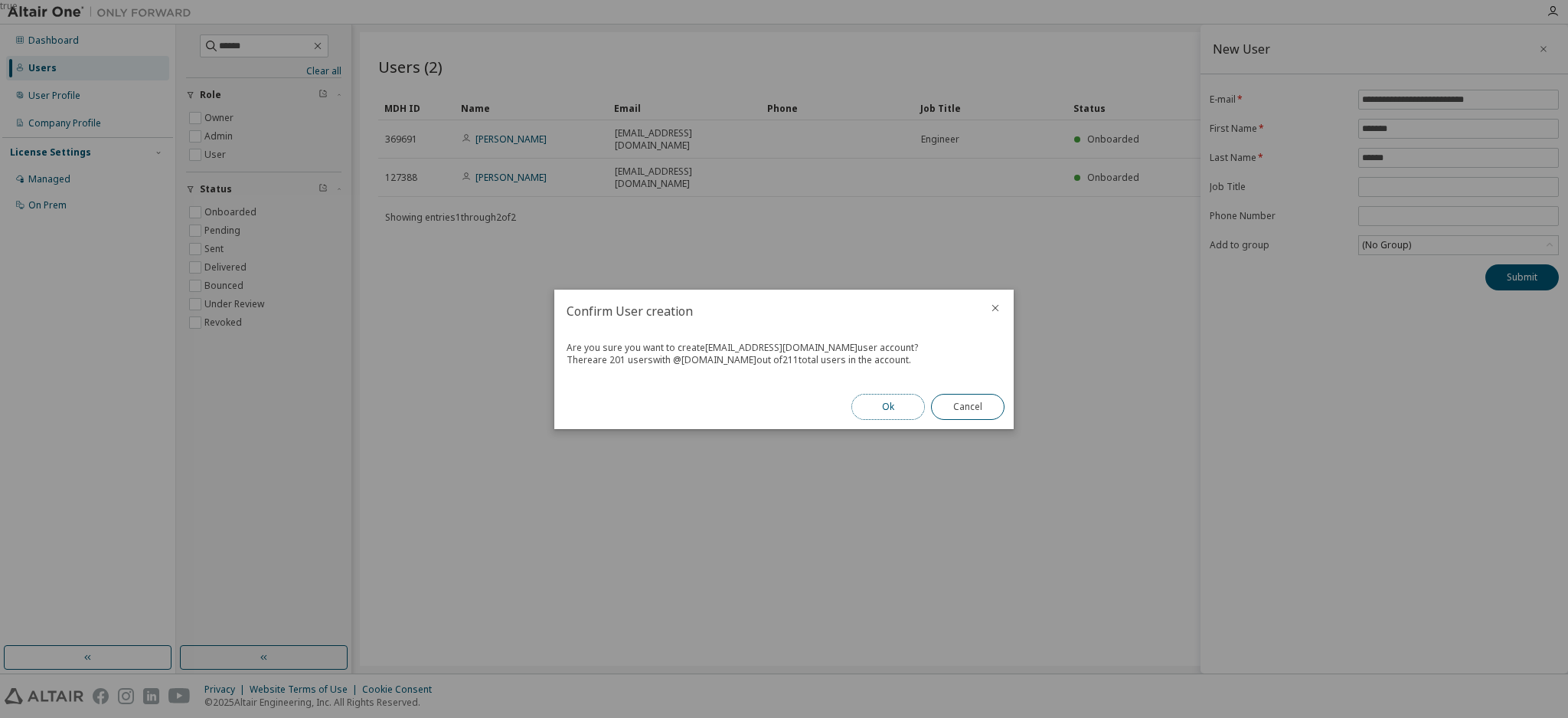
click at [893, 406] on button "Ok" at bounding box center [888, 407] width 74 height 26
click at [978, 405] on button "Close" at bounding box center [968, 407] width 74 height 26
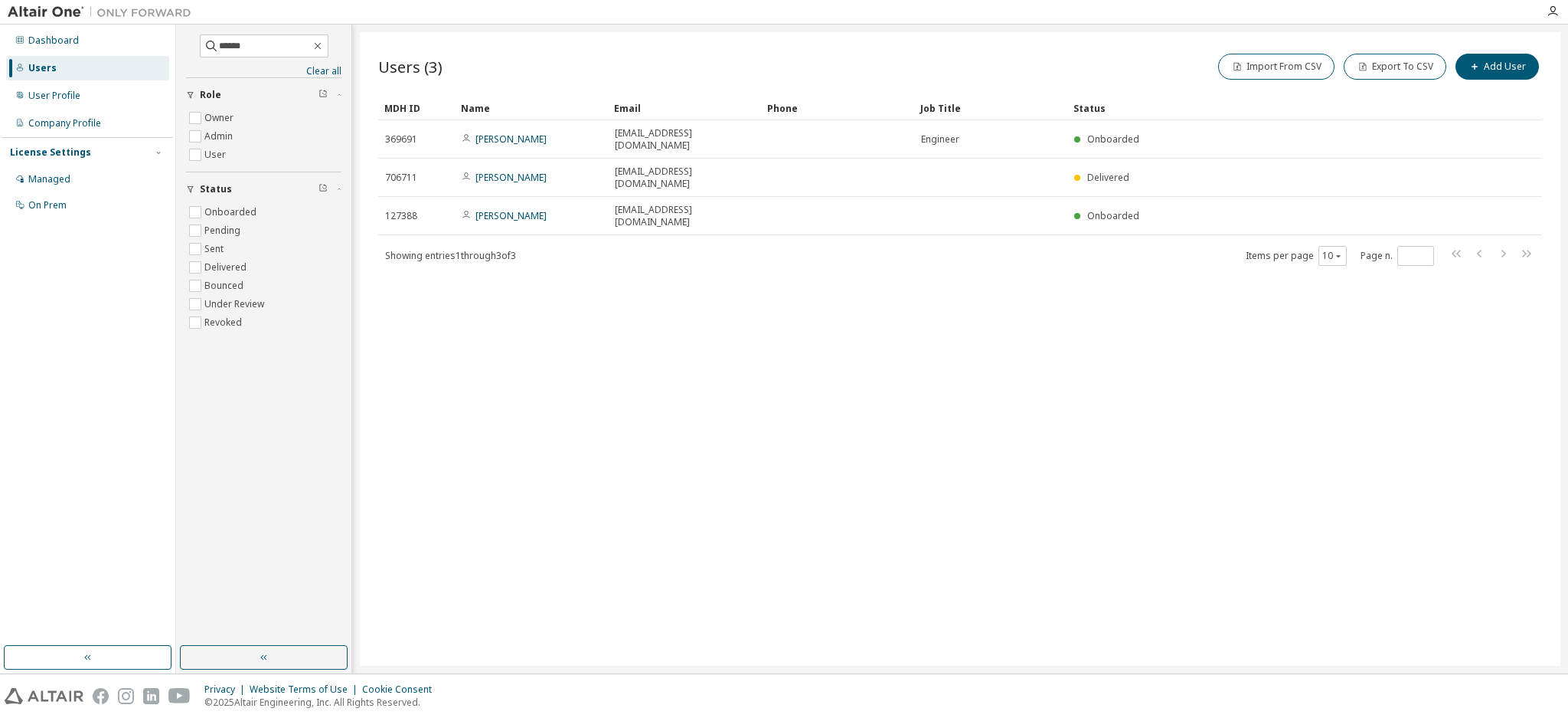
click at [33, 9] on img at bounding box center [103, 13] width 191 height 16
drag, startPoint x: 16, startPoint y: 4, endPoint x: 89, endPoint y: 264, distance: 270.1
click at [89, 264] on div "Dashboard Users User Profile Company Profile License Settings Managed On Prem" at bounding box center [87, 336] width 171 height 617
click at [56, 38] on div "Dashboard" at bounding box center [53, 41] width 50 height 13
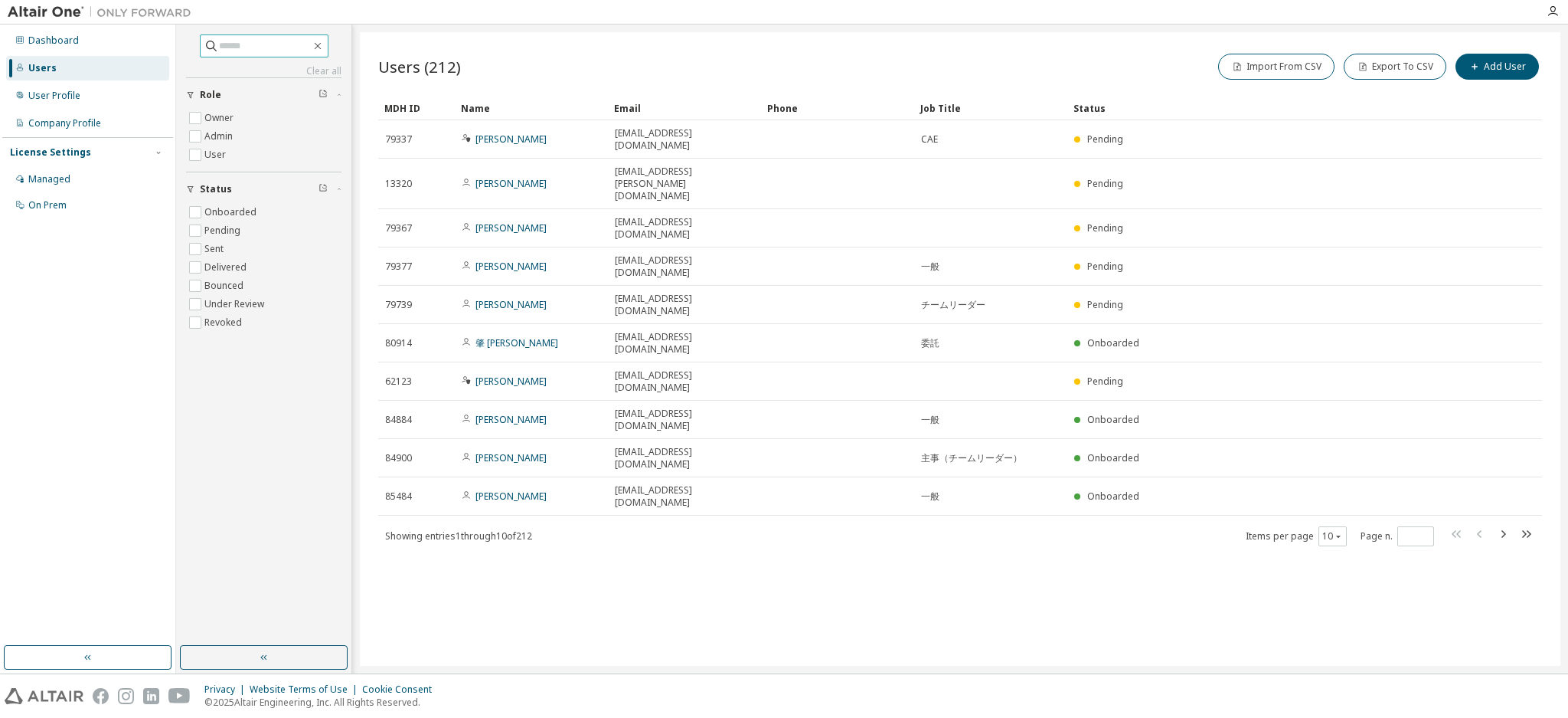
click at [303, 47] on input "text" at bounding box center [265, 46] width 92 height 16
type input "******"
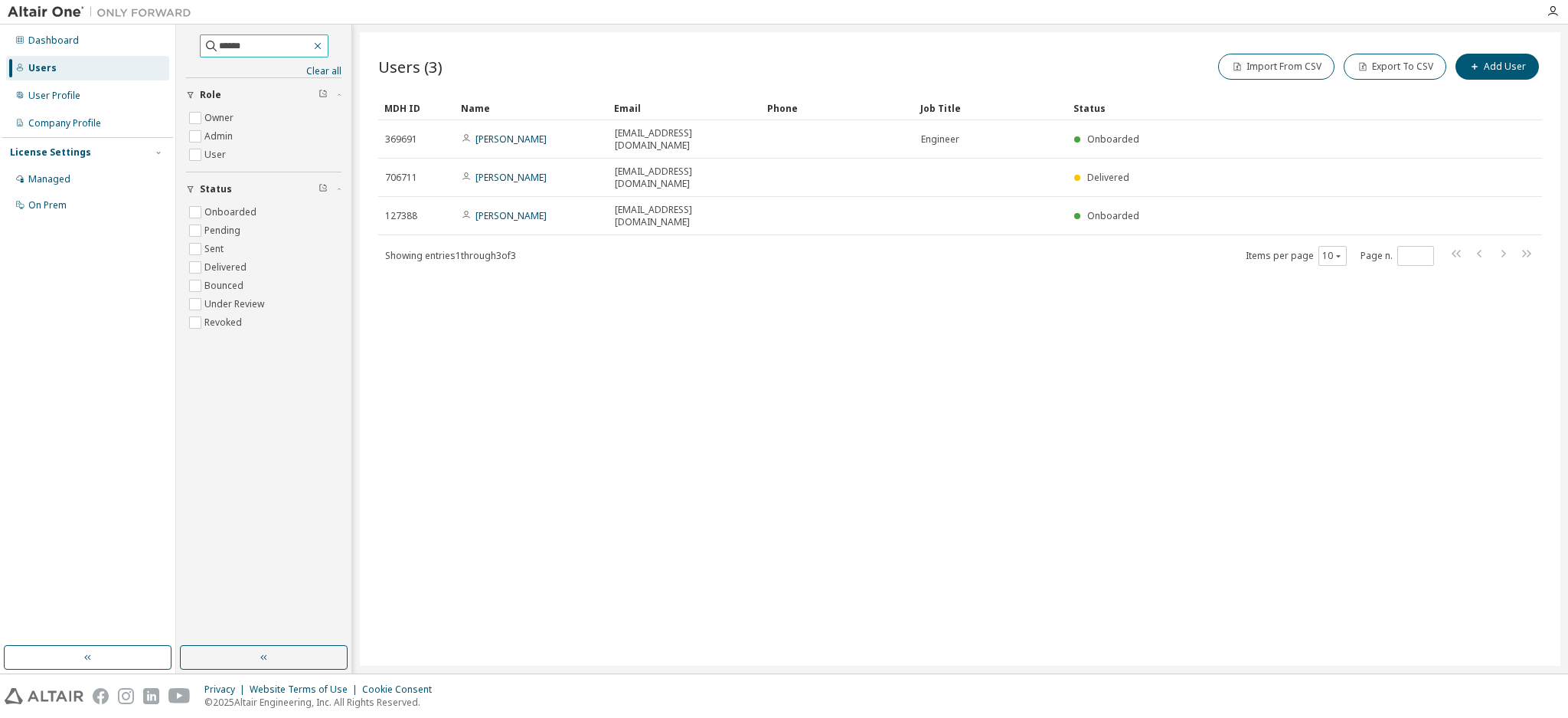
click at [324, 42] on icon "button" at bounding box center [317, 46] width 13 height 13
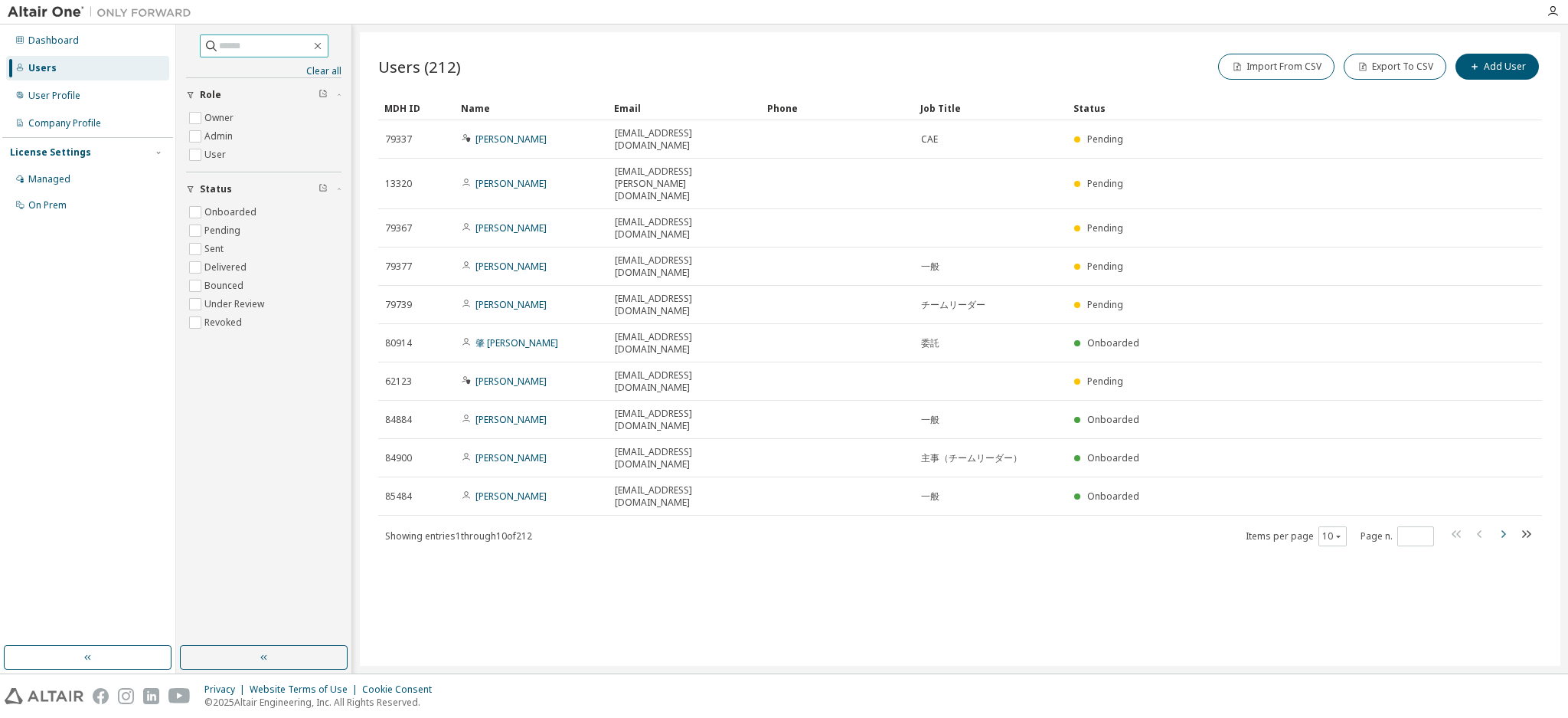
click at [1502, 525] on icon "button" at bounding box center [1502, 534] width 18 height 18
type input "*"
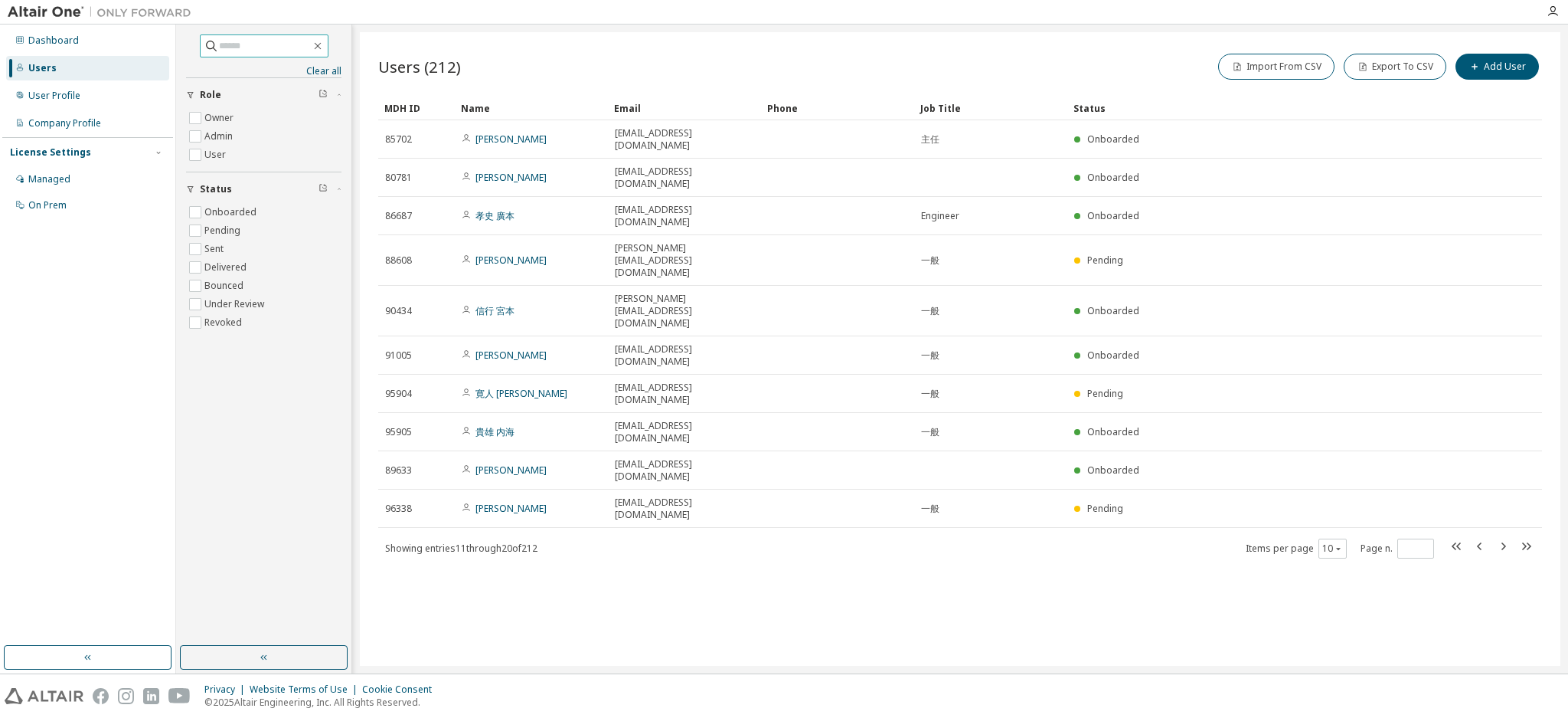
click at [247, 48] on input "text" at bounding box center [265, 46] width 92 height 16
type input "******"
type input "*"
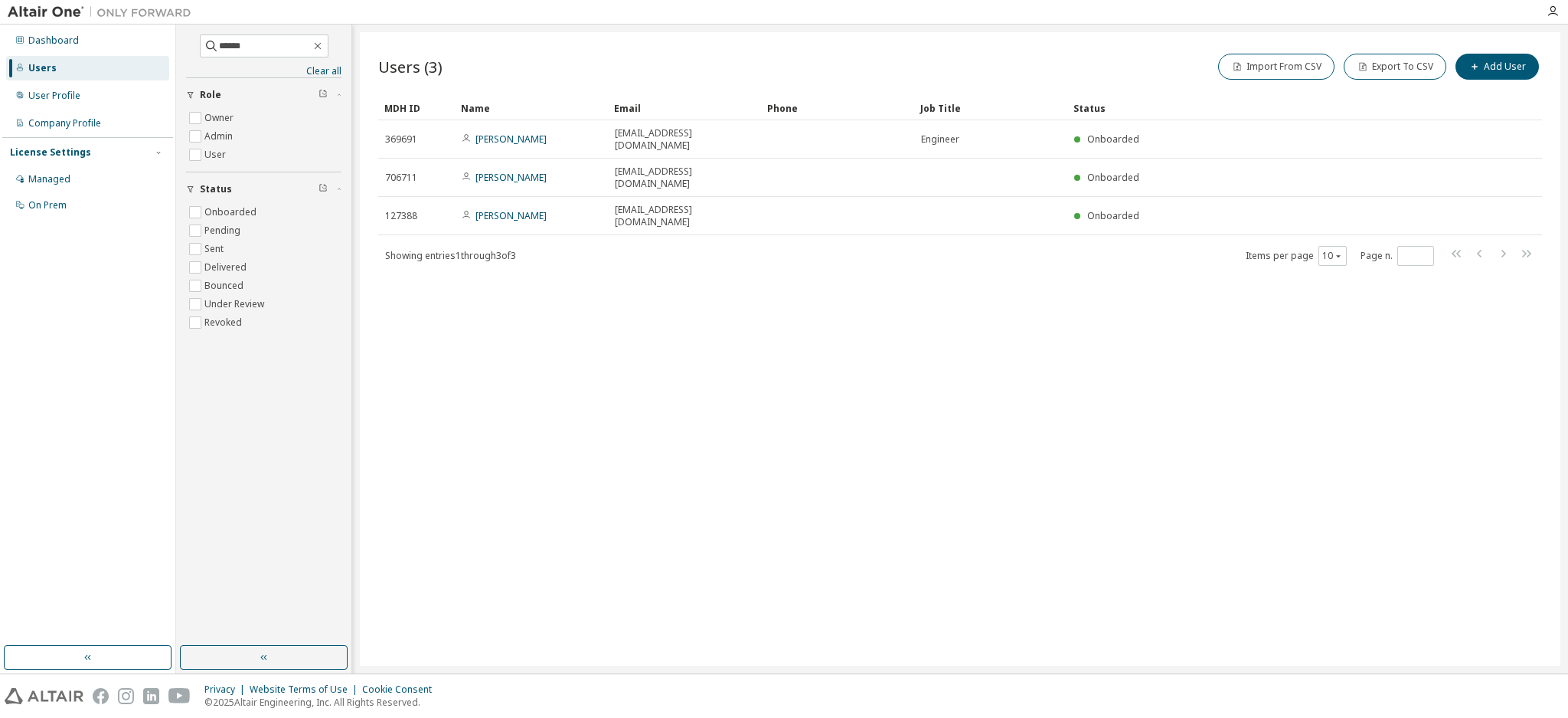
click at [802, 413] on div "Users (3) Import From CSV Export To CSV Add User Clear Load Save Save As Field …" at bounding box center [960, 348] width 1200 height 634
click at [213, 133] on label "Admin" at bounding box center [220, 136] width 31 height 18
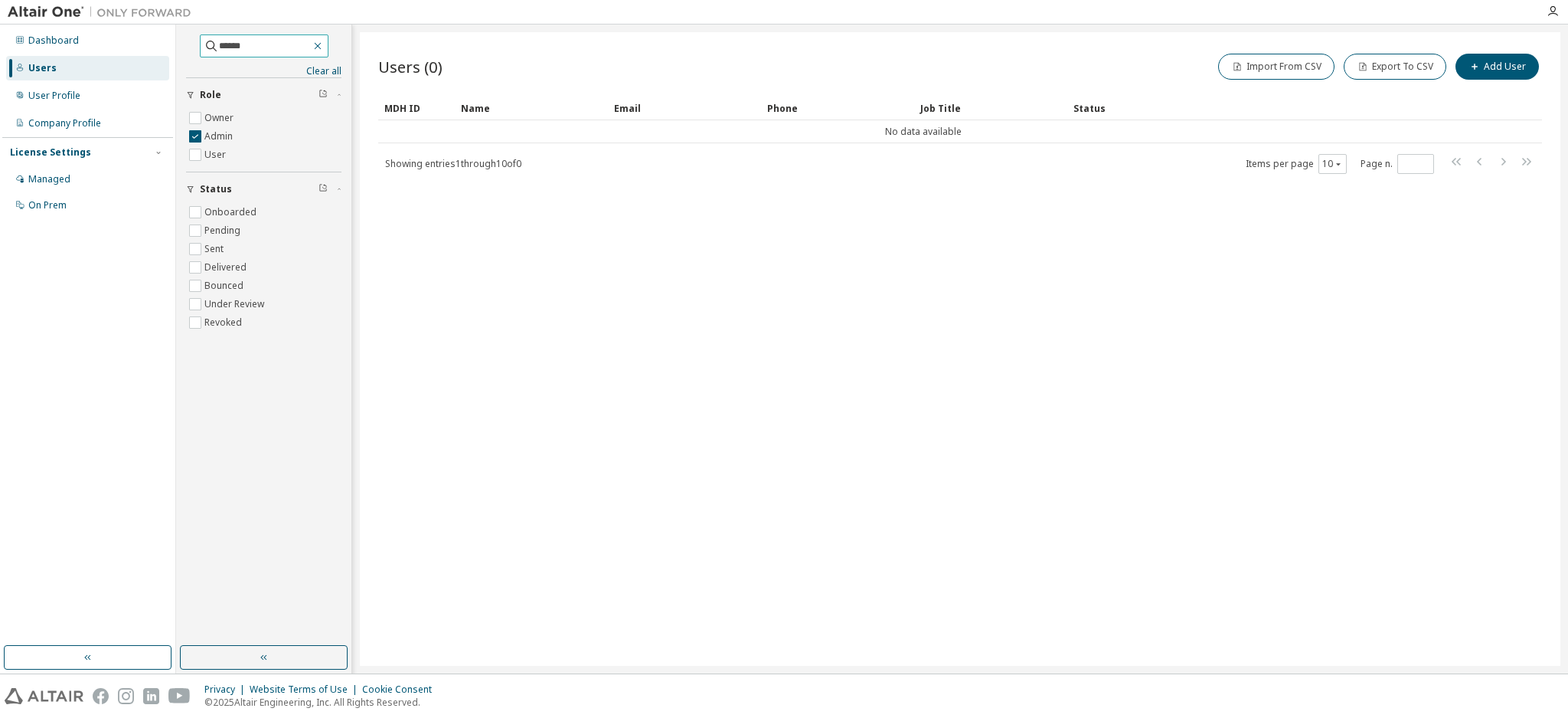
click at [324, 45] on icon "button" at bounding box center [317, 46] width 13 height 13
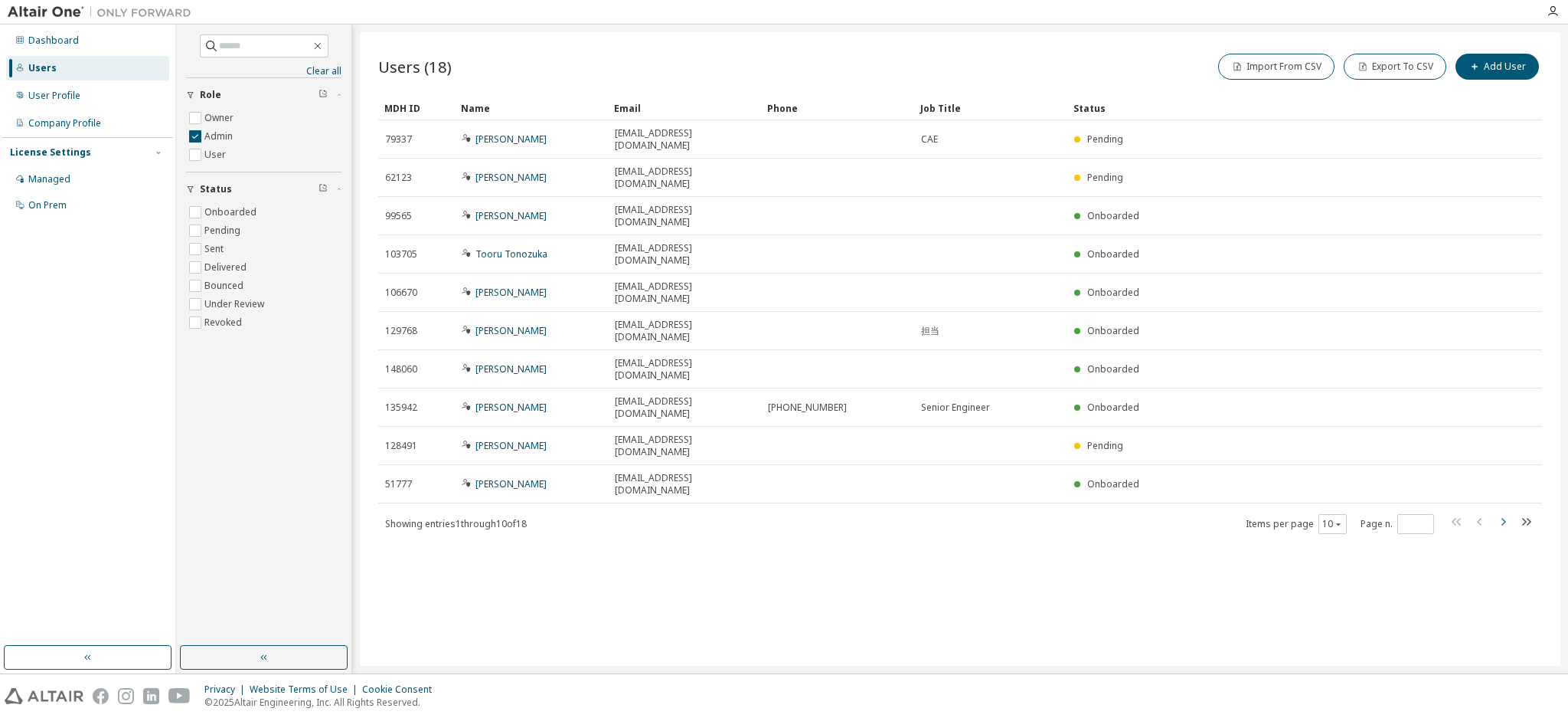
click at [1503, 512] on icon "button" at bounding box center [1502, 521] width 18 height 18
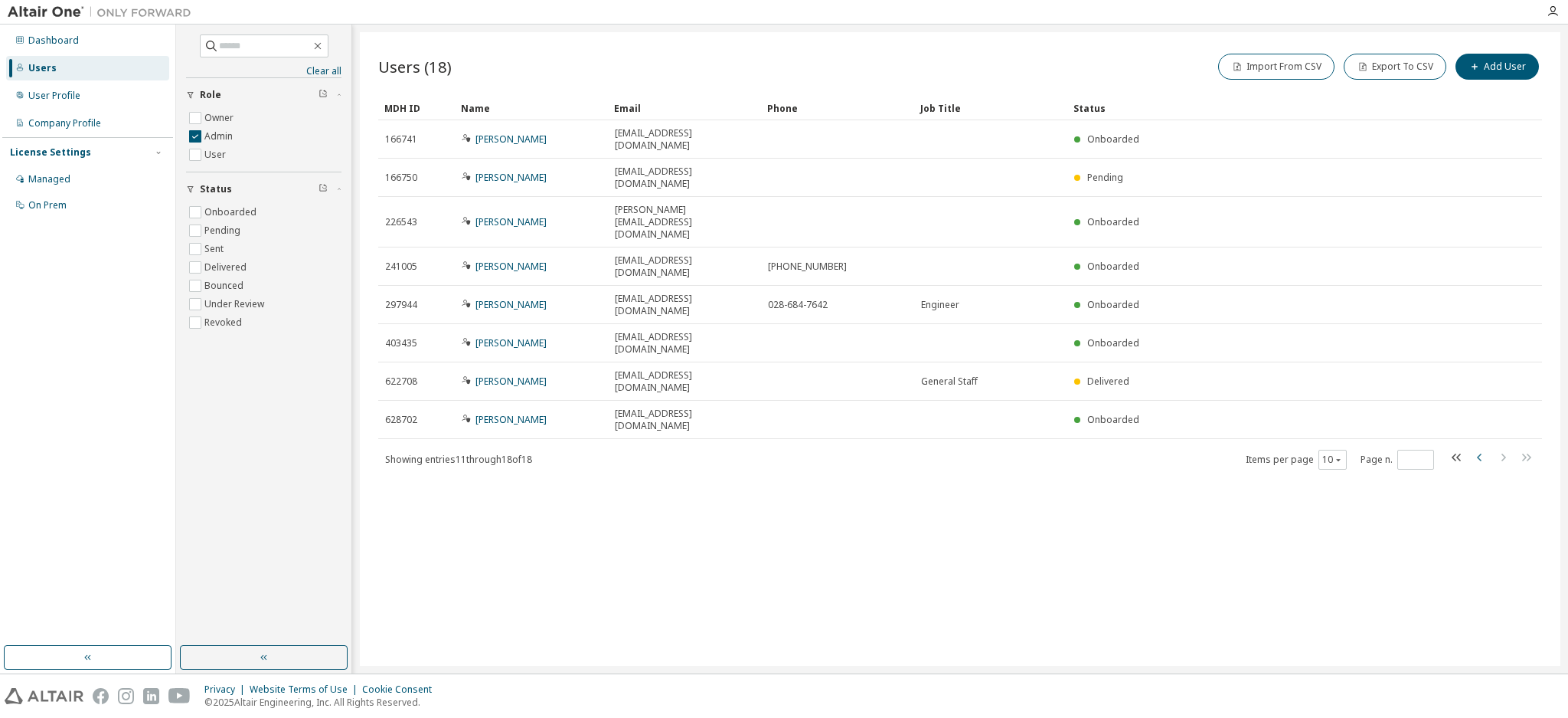
click at [1476, 448] on icon "button" at bounding box center [1480, 457] width 18 height 18
type input "*"
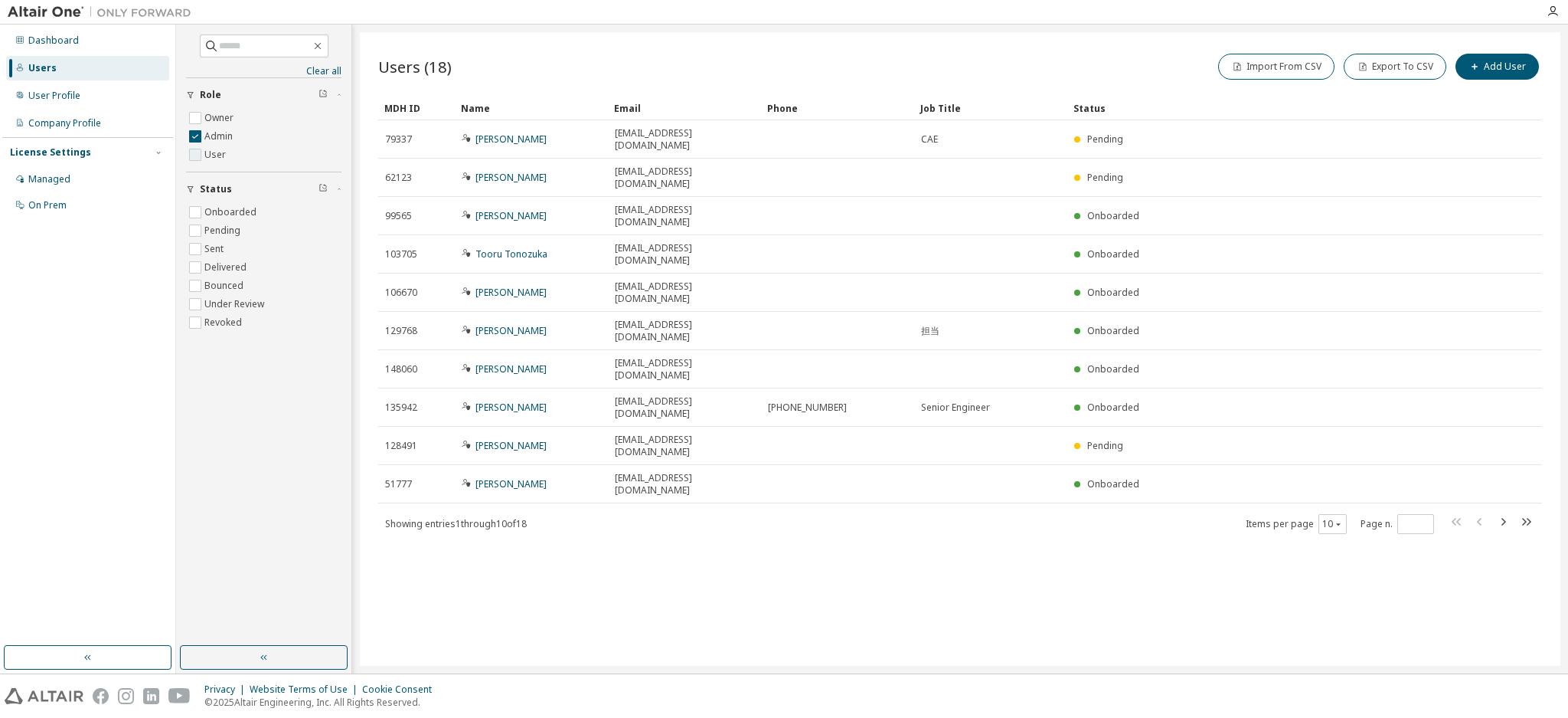
click at [206, 159] on label "User" at bounding box center [216, 154] width 24 height 18
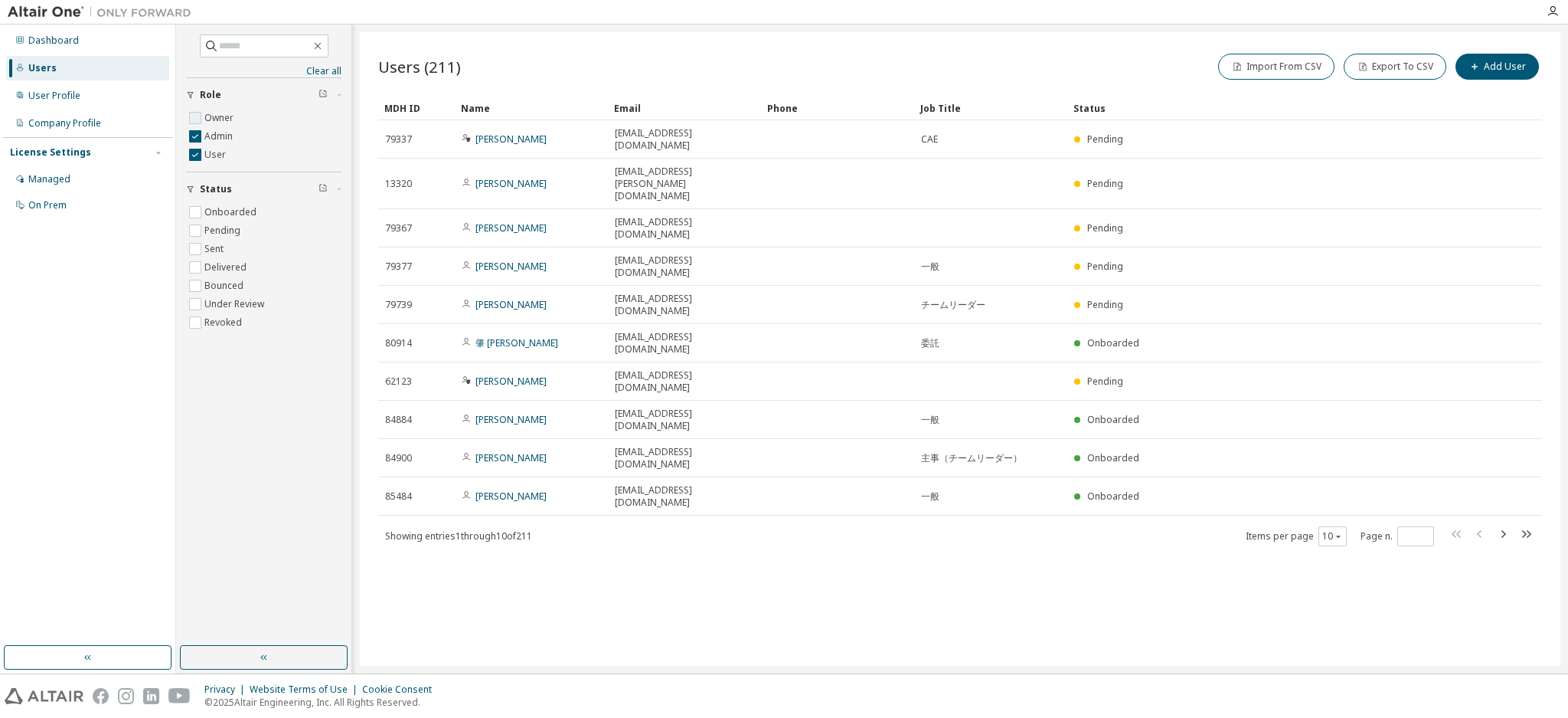
click at [219, 120] on label "Owner" at bounding box center [220, 117] width 32 height 18
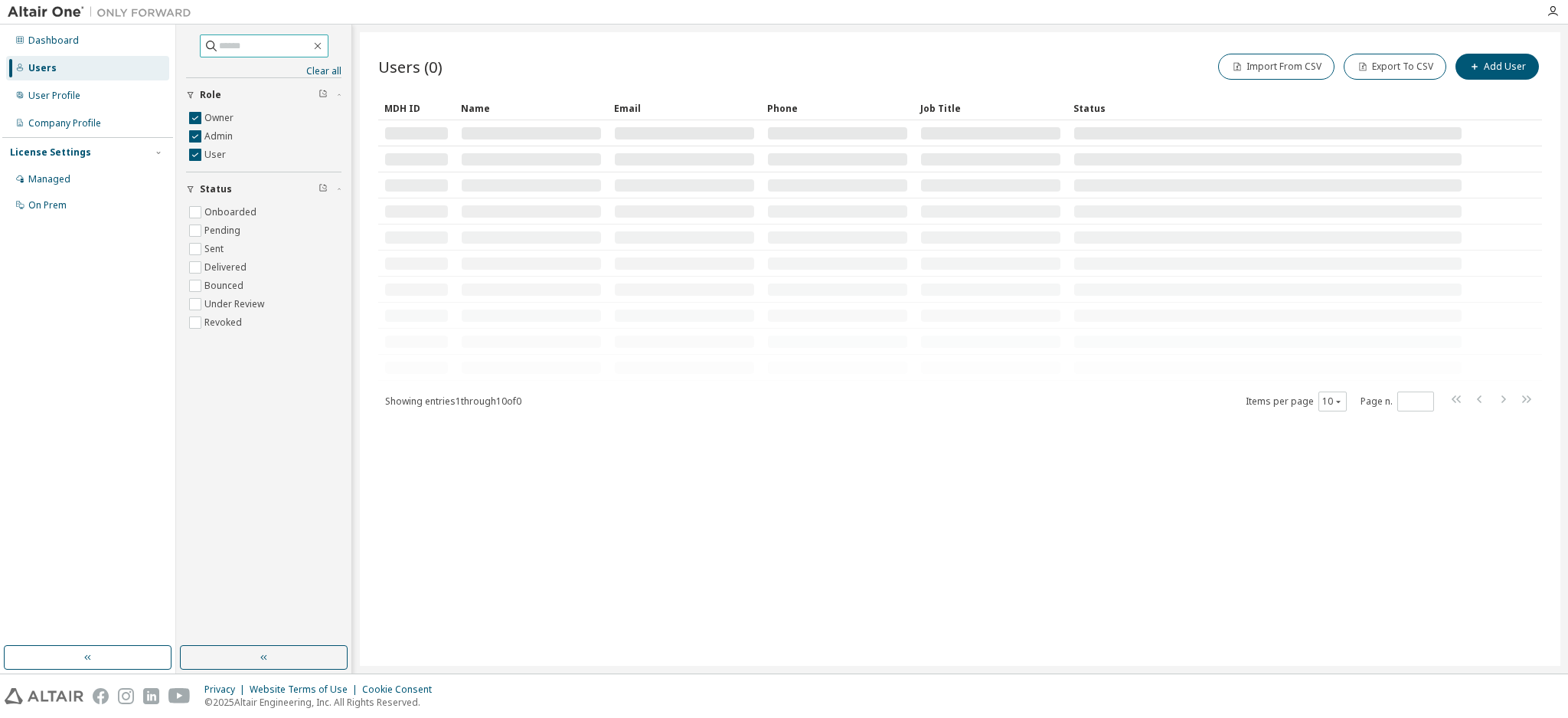
click at [296, 44] on input "text" at bounding box center [265, 46] width 92 height 16
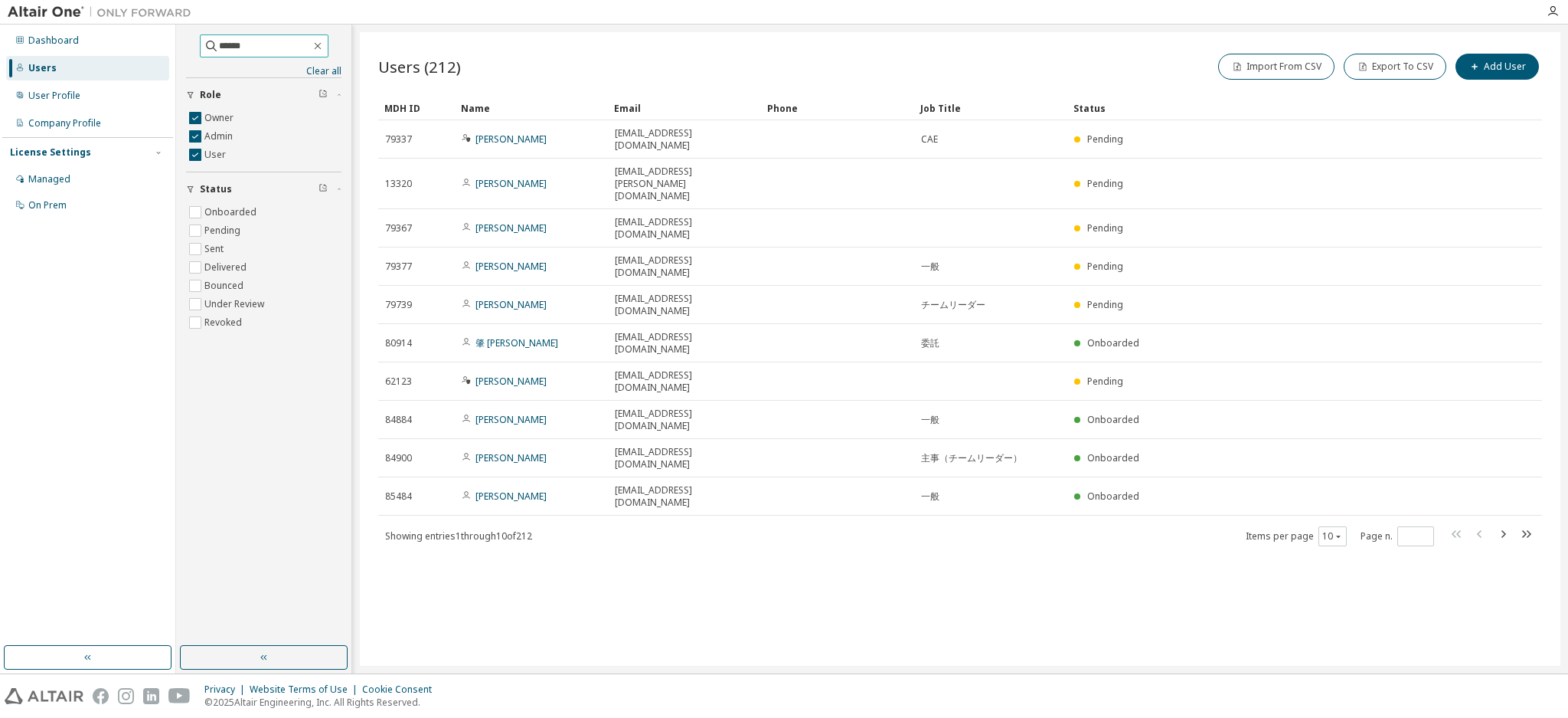
type input "******"
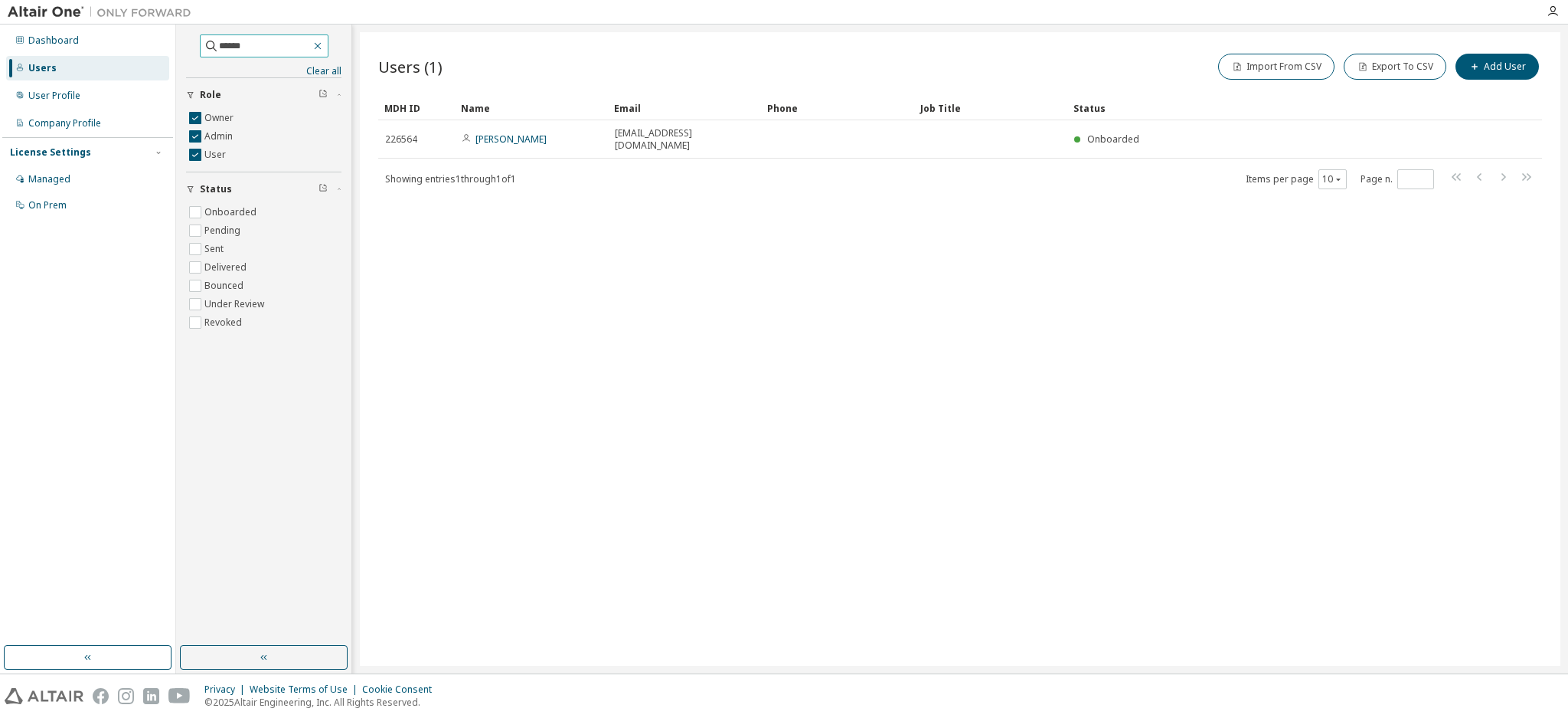
click at [324, 49] on icon "button" at bounding box center [317, 46] width 13 height 13
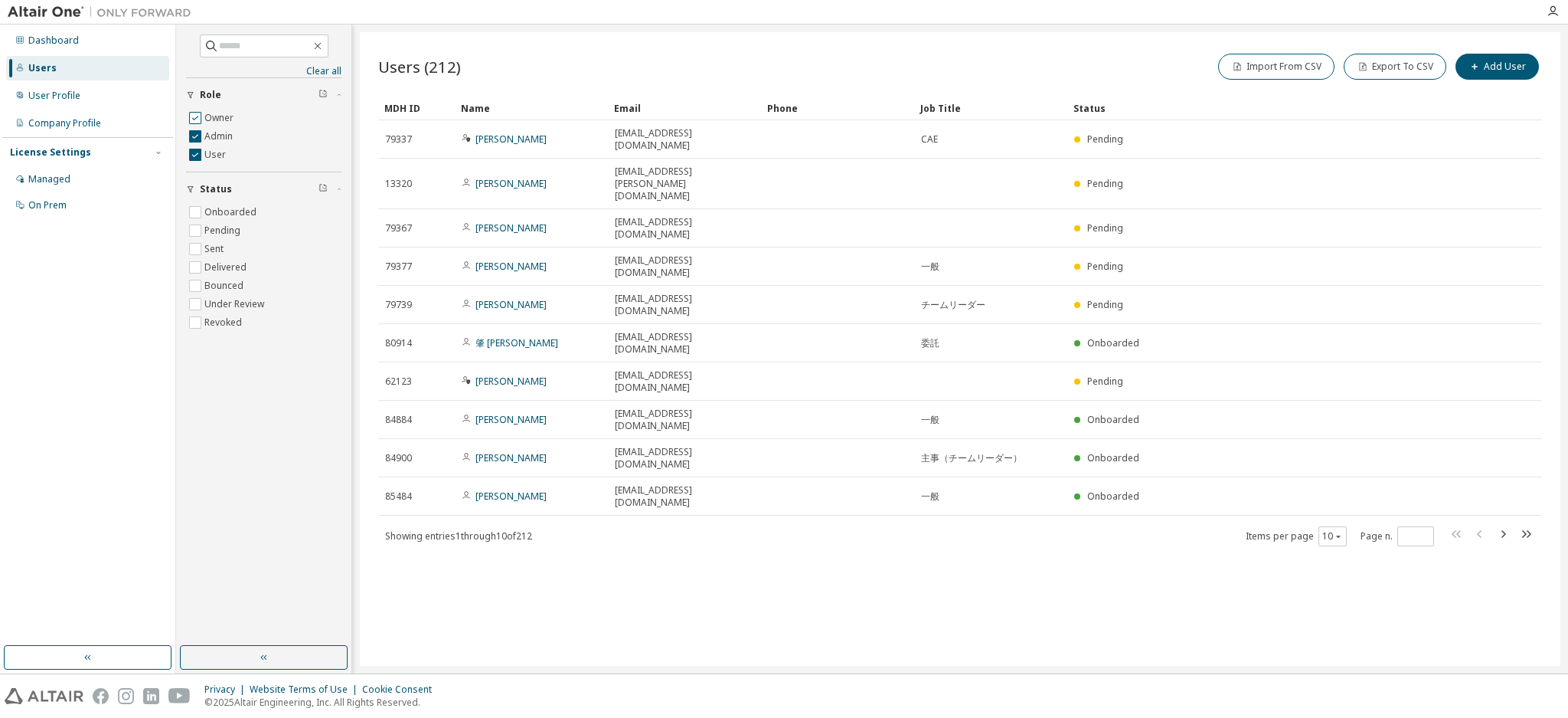
click at [217, 122] on label "Owner" at bounding box center [220, 117] width 32 height 18
click at [214, 137] on label "Admin" at bounding box center [220, 136] width 31 height 18
click at [209, 147] on label "User" at bounding box center [216, 154] width 24 height 18
click at [219, 123] on label "Owner" at bounding box center [220, 117] width 32 height 18
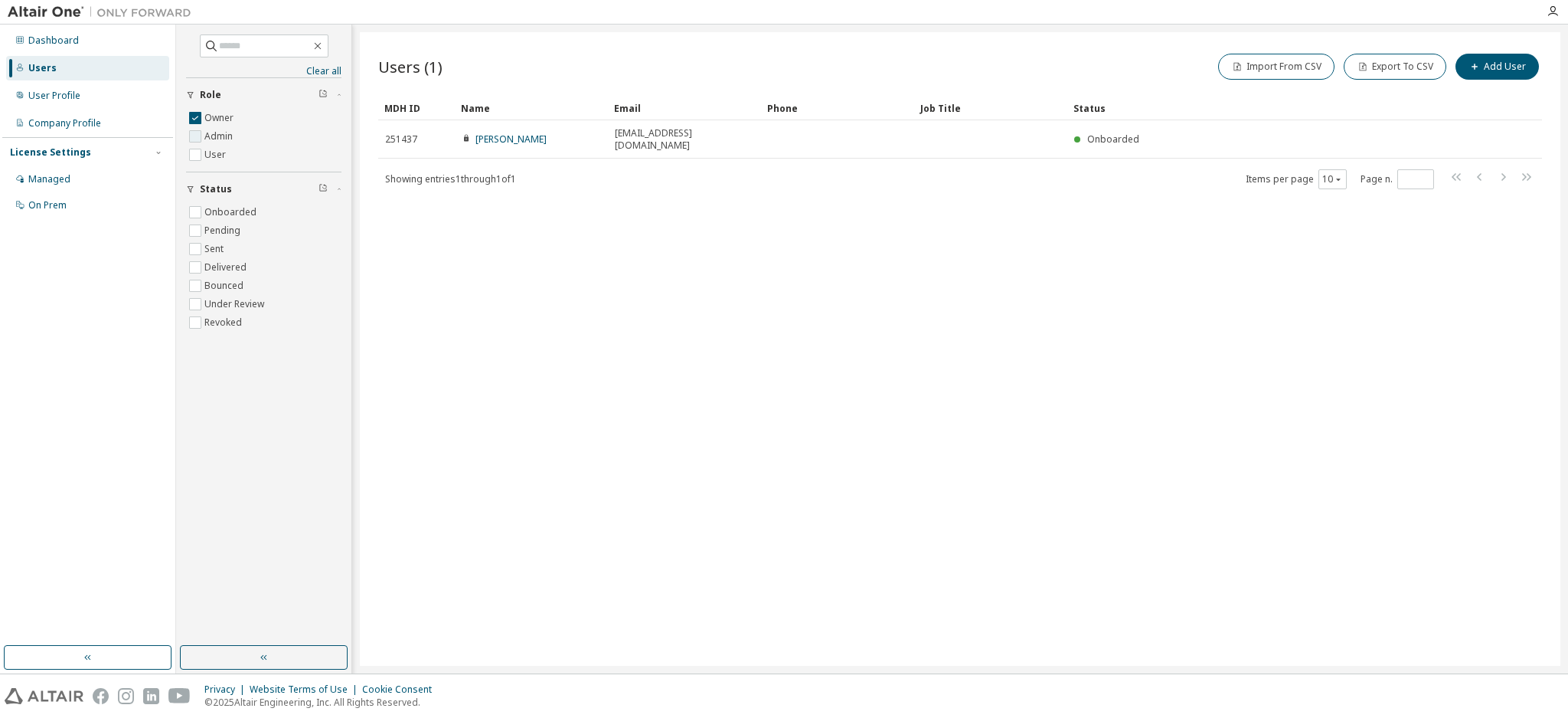
click at [217, 133] on label "Admin" at bounding box center [220, 136] width 31 height 18
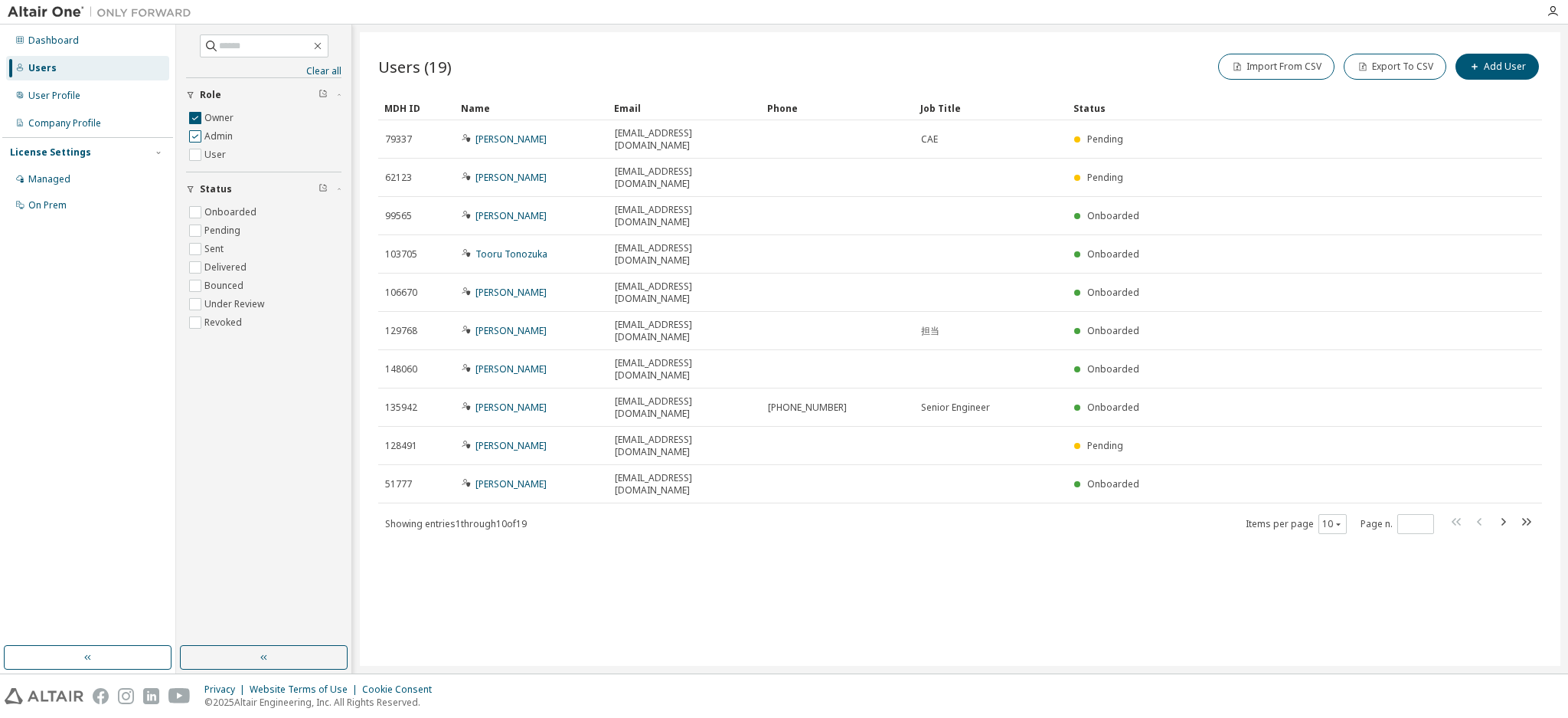
click at [217, 133] on label "Admin" at bounding box center [220, 136] width 31 height 18
click at [220, 109] on label "Owner" at bounding box center [220, 117] width 32 height 18
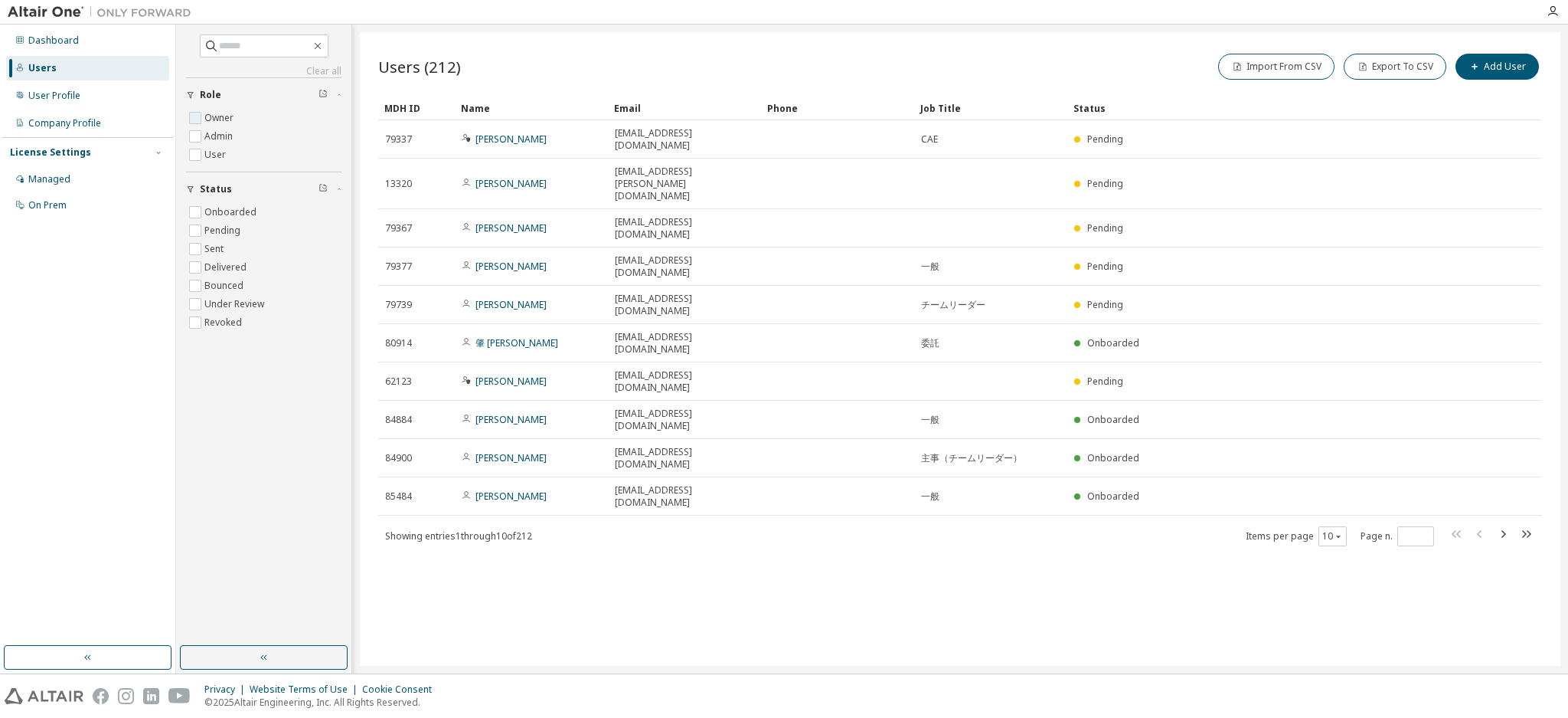
click at [216, 114] on label "Owner" at bounding box center [220, 117] width 32 height 18
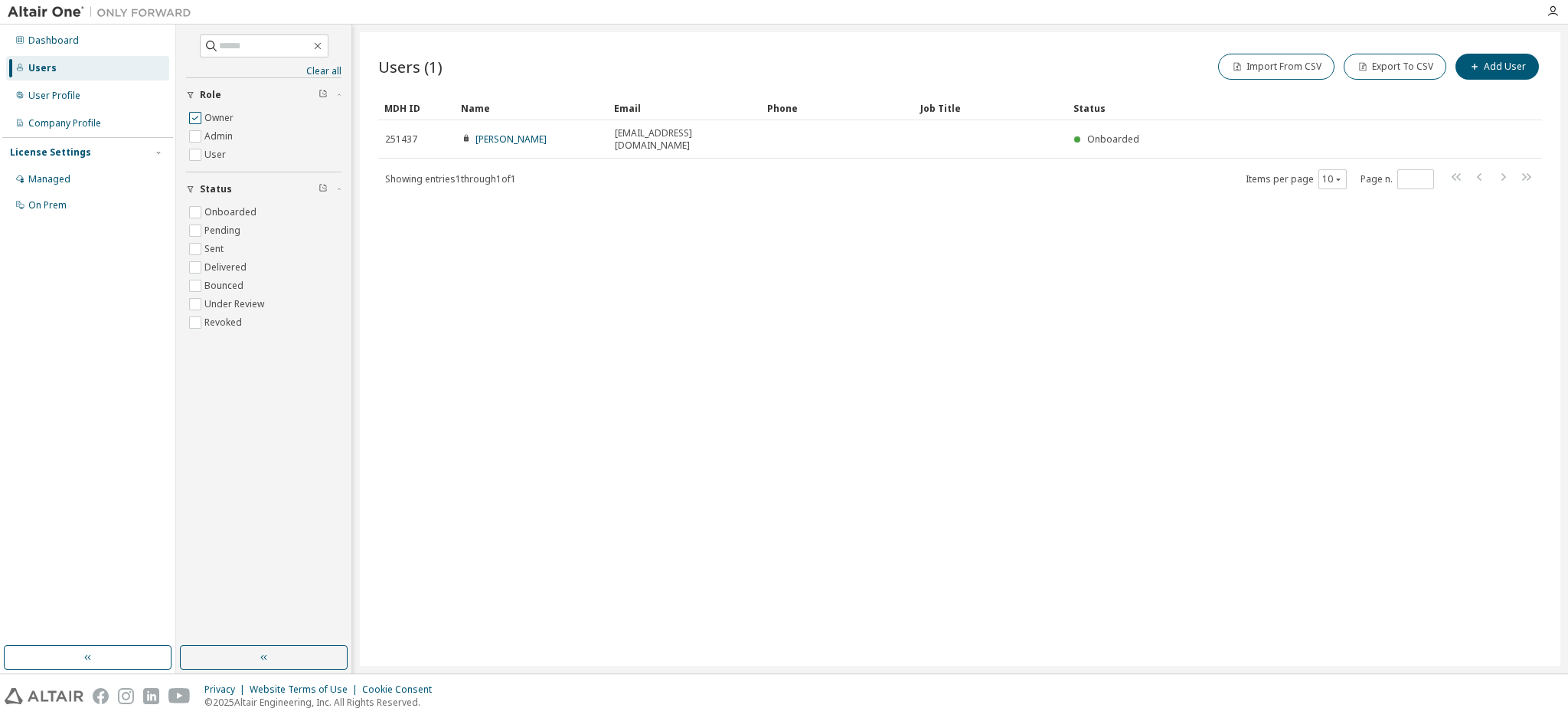
click at [216, 112] on label "Owner" at bounding box center [220, 117] width 32 height 18
